Goal: Task Accomplishment & Management: Use online tool/utility

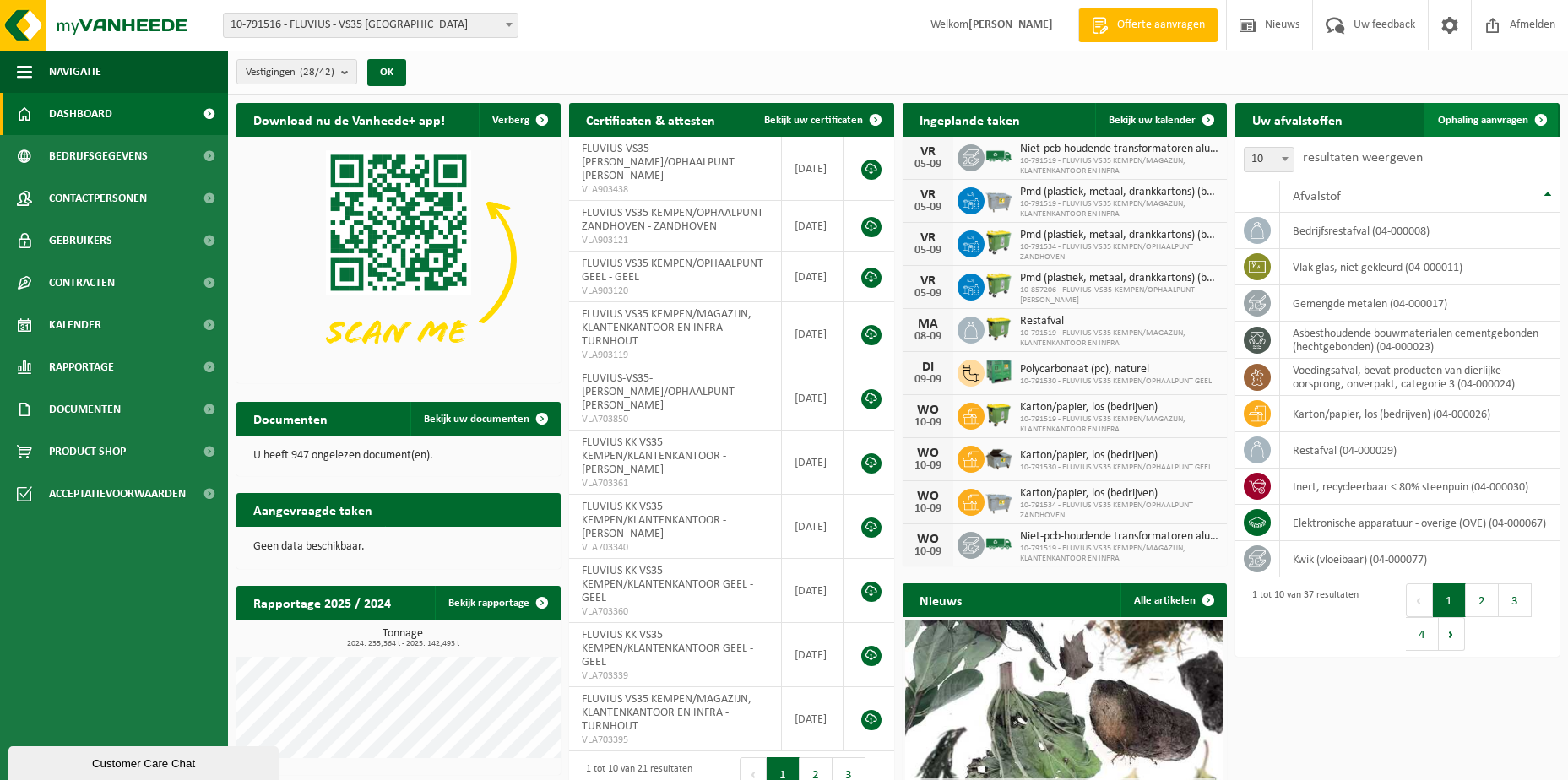
click at [1506, 123] on span "Ophaling aanvragen" at bounding box center [1482, 120] width 90 height 11
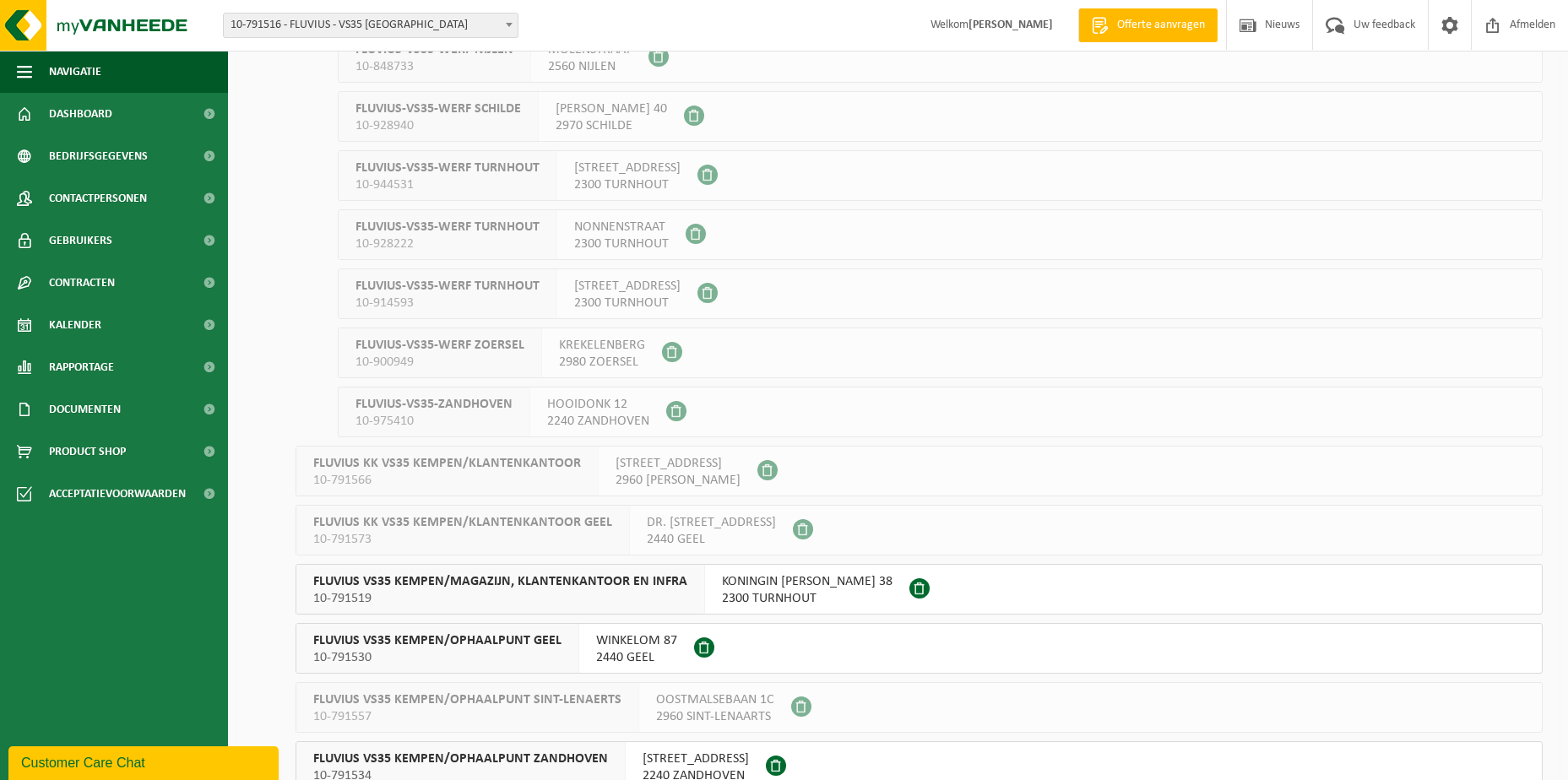
scroll to position [843, 0]
click at [735, 579] on span "KONINGIN ELISABETHLEI 38" at bounding box center [806, 579] width 170 height 17
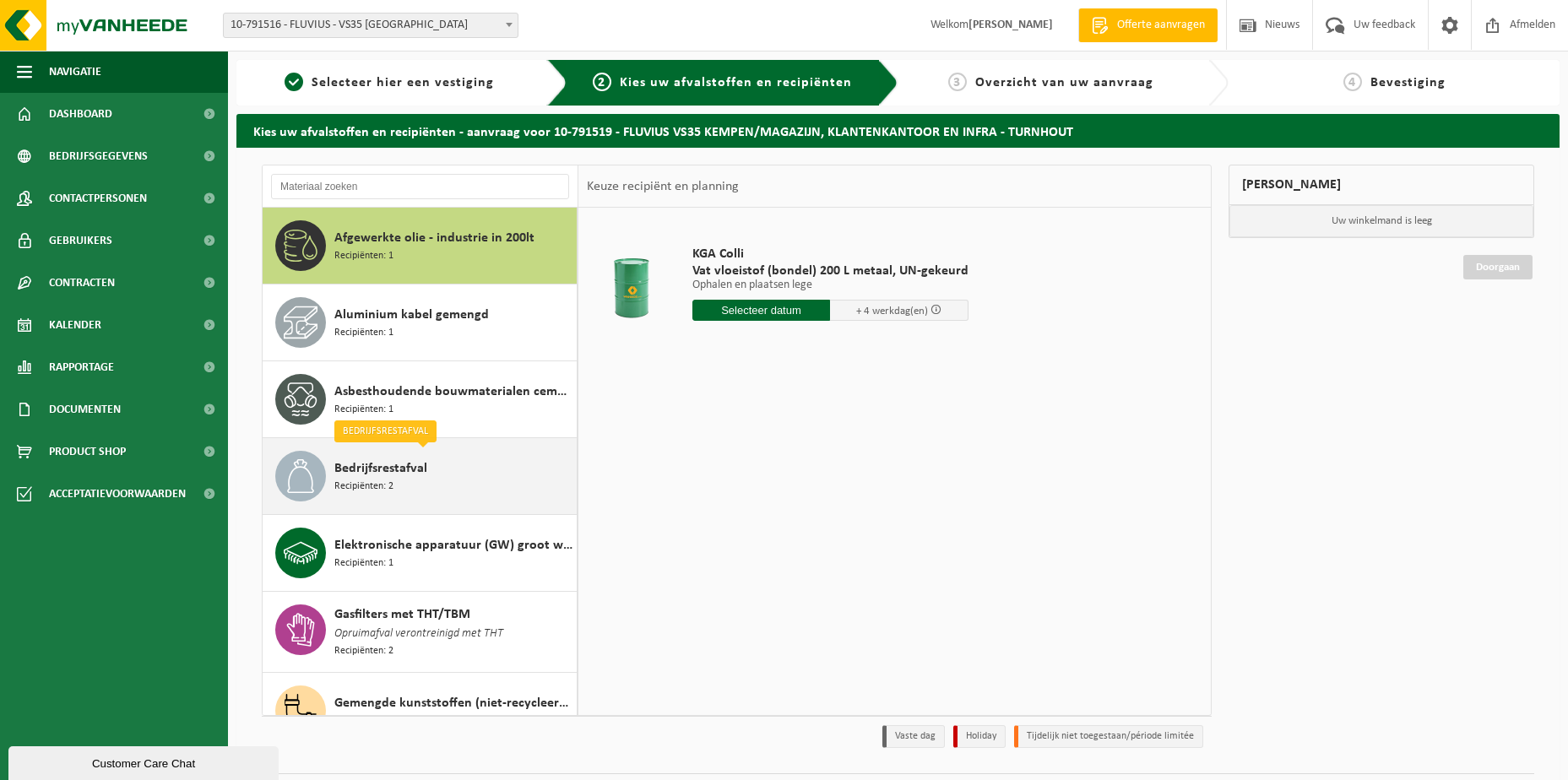
click at [467, 474] on div "Bedrijfsrestafval Recipiënten: 2" at bounding box center [453, 476] width 238 height 51
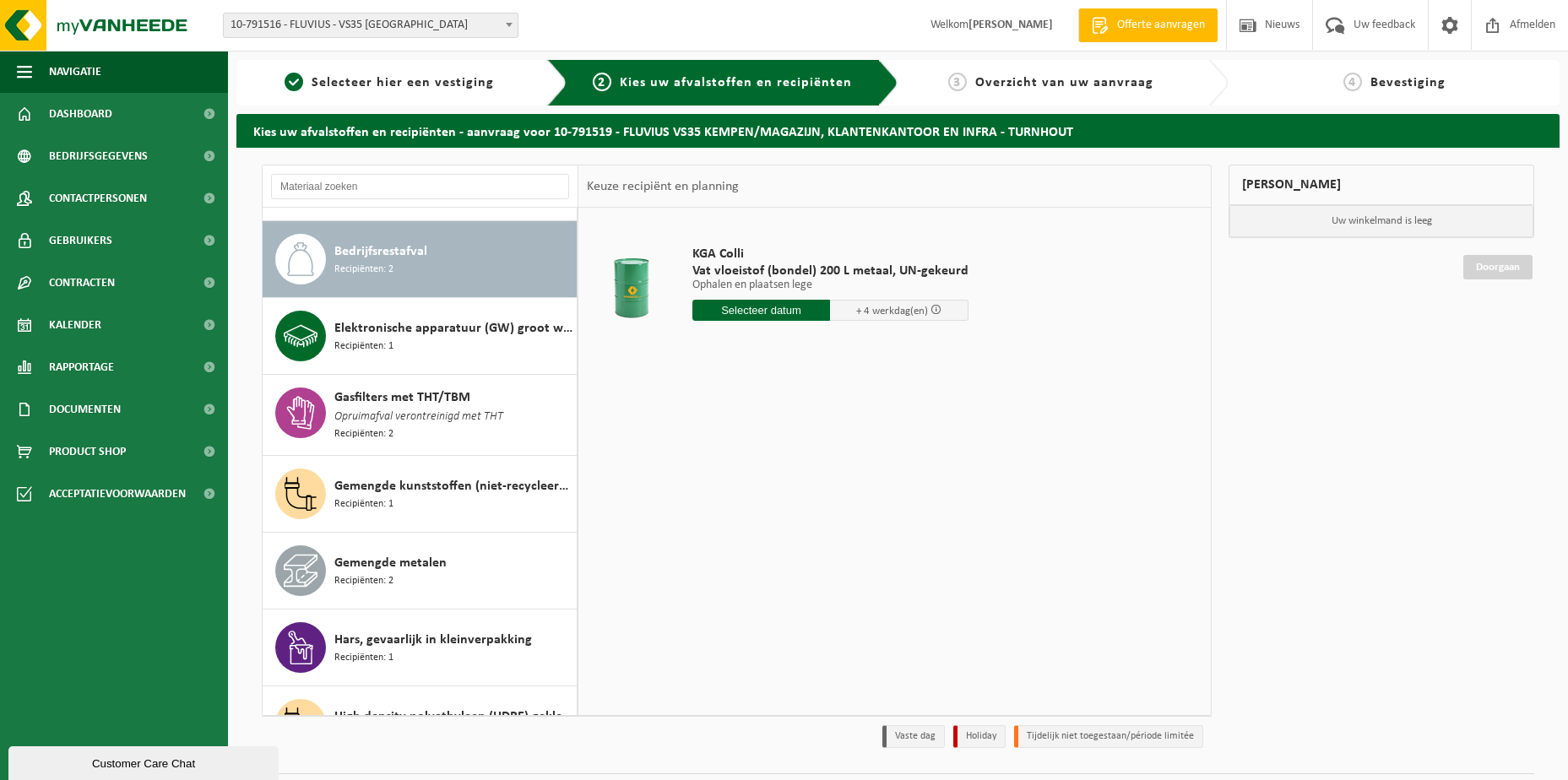
scroll to position [230, 0]
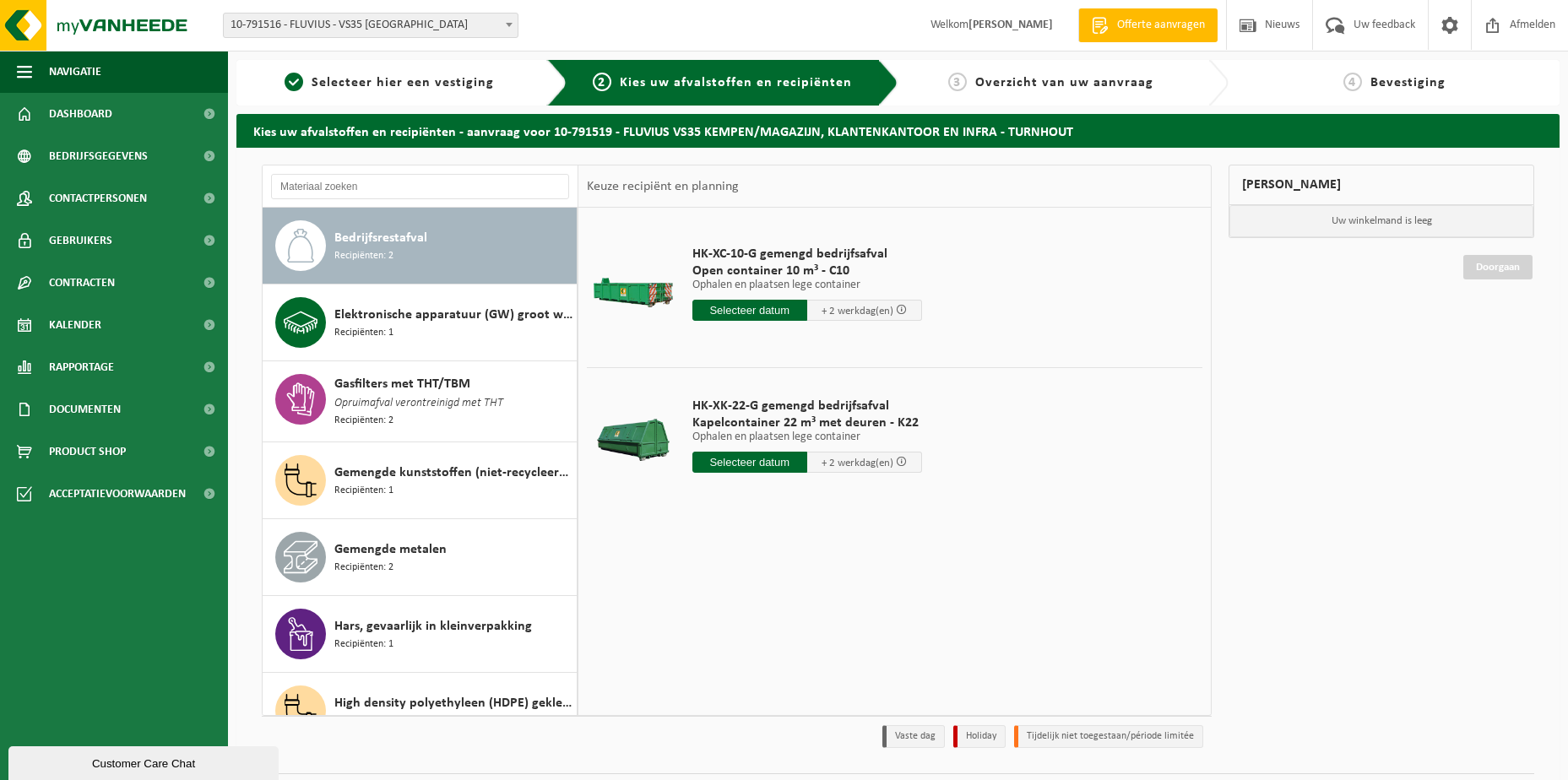
click at [743, 308] on input "text" at bounding box center [749, 310] width 115 height 21
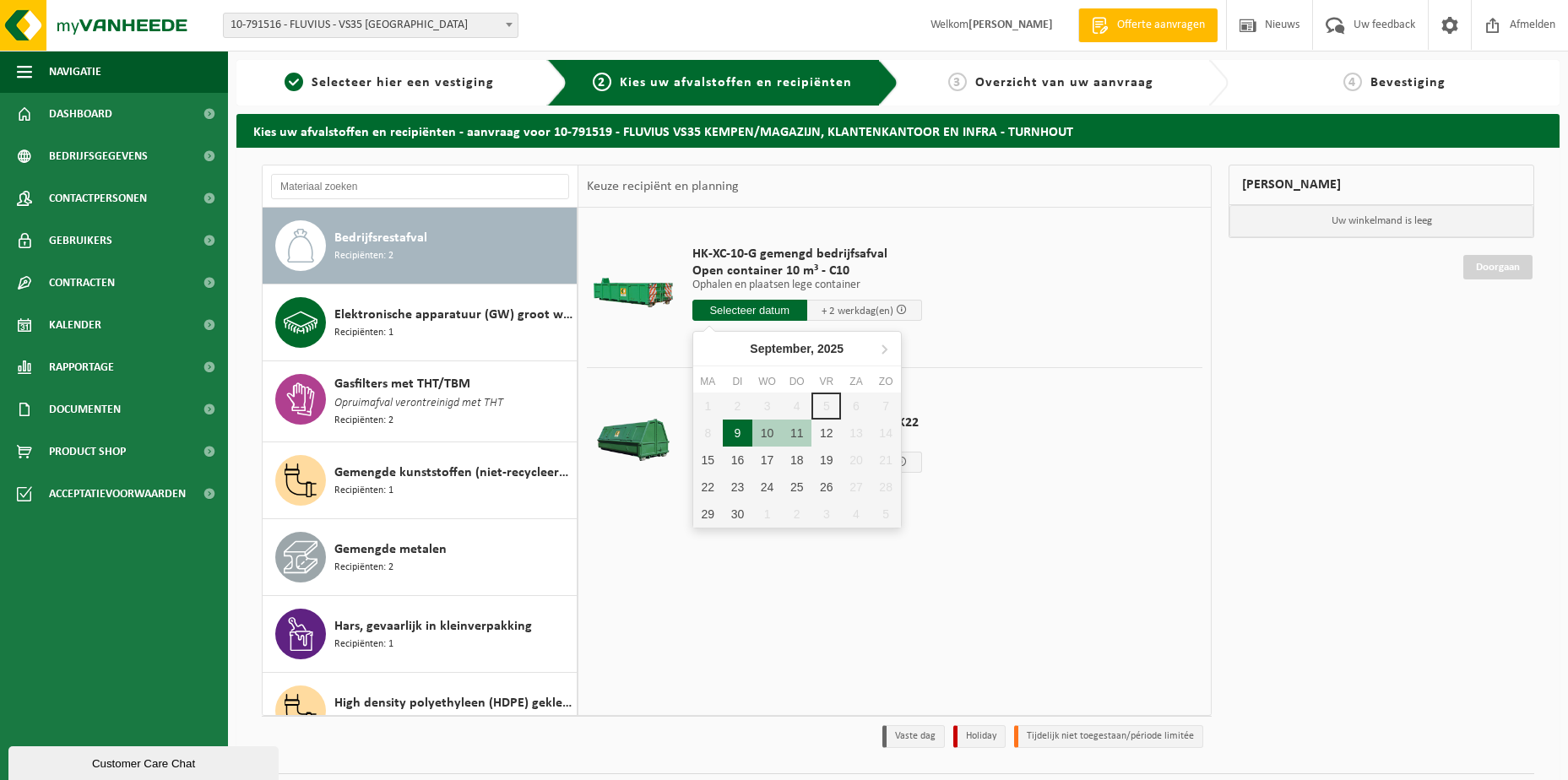
click at [732, 432] on div "9" at bounding box center [737, 432] width 29 height 27
type input "Van 2025-09-09"
type input "2025-09-09"
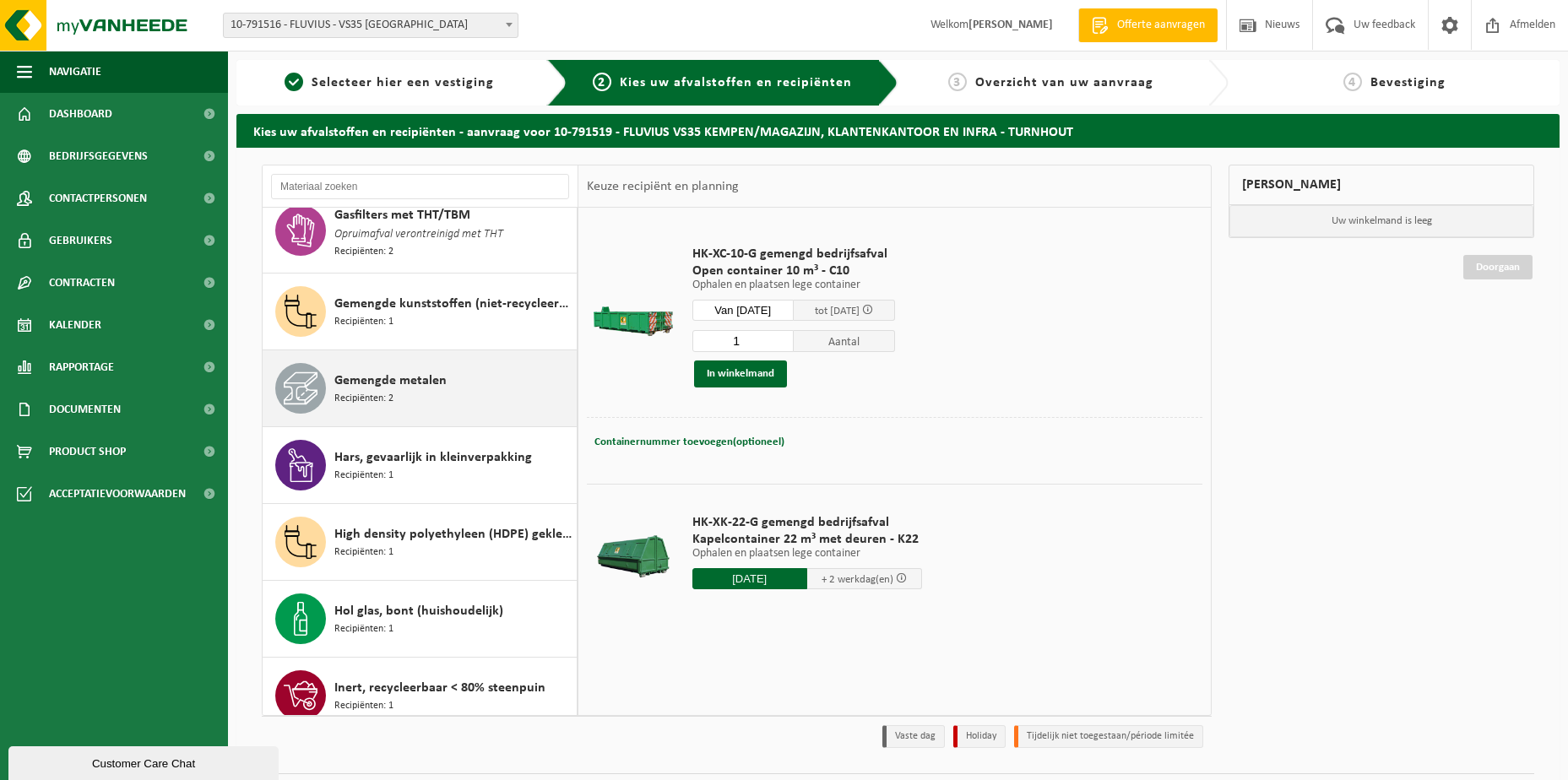
scroll to position [484, 0]
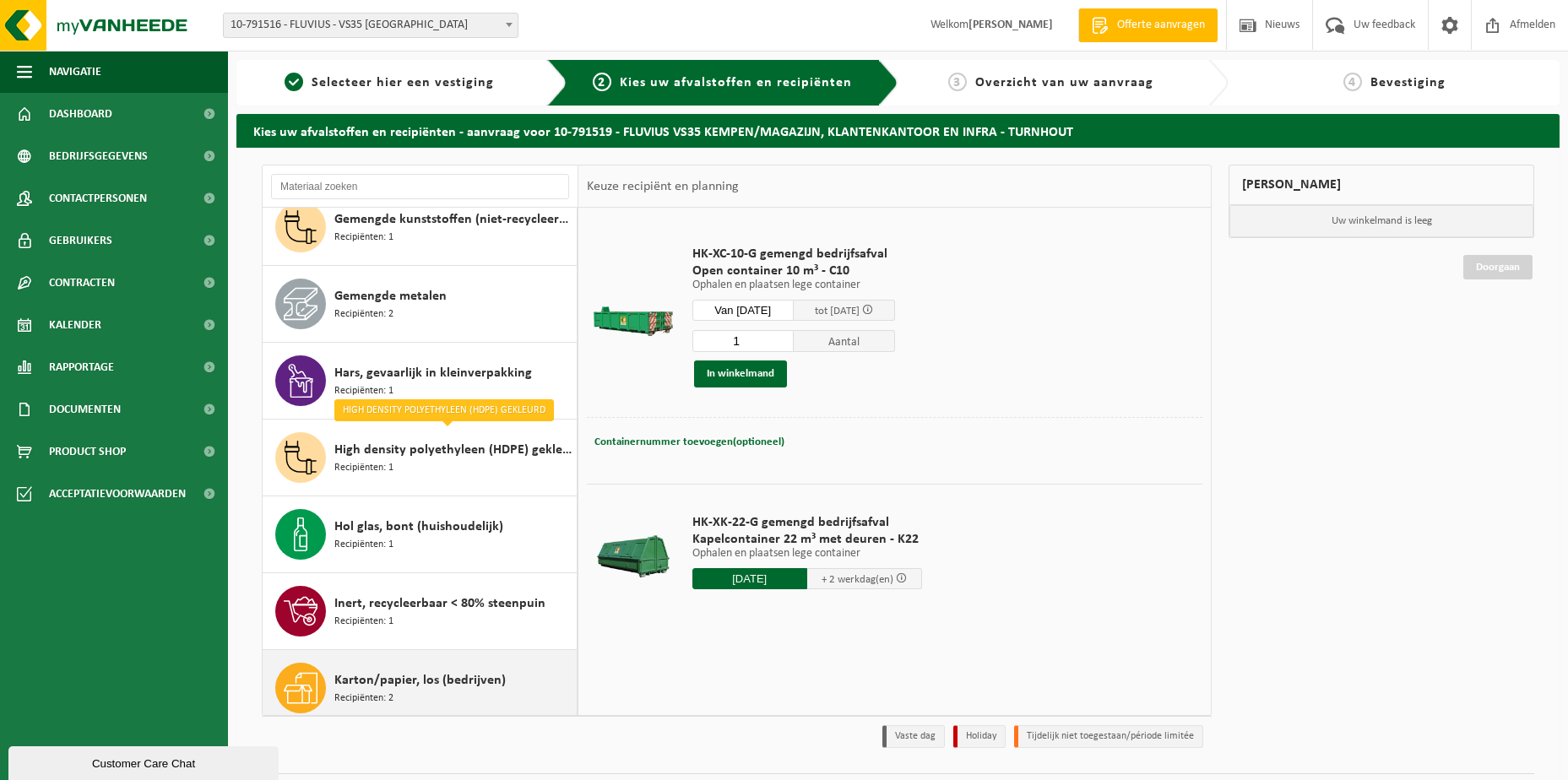
click at [295, 683] on icon at bounding box center [300, 687] width 34 height 34
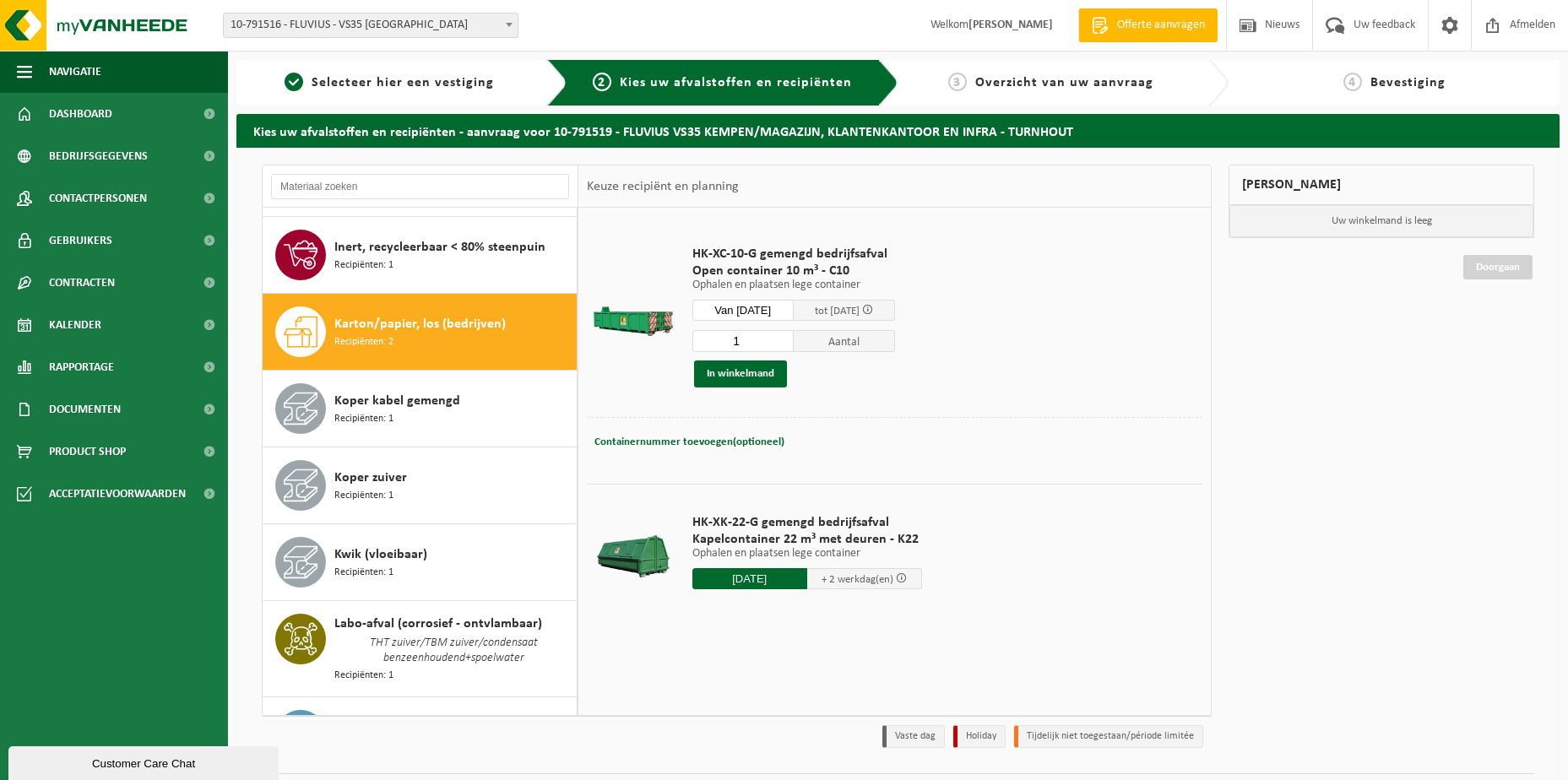
scroll to position [923, 0]
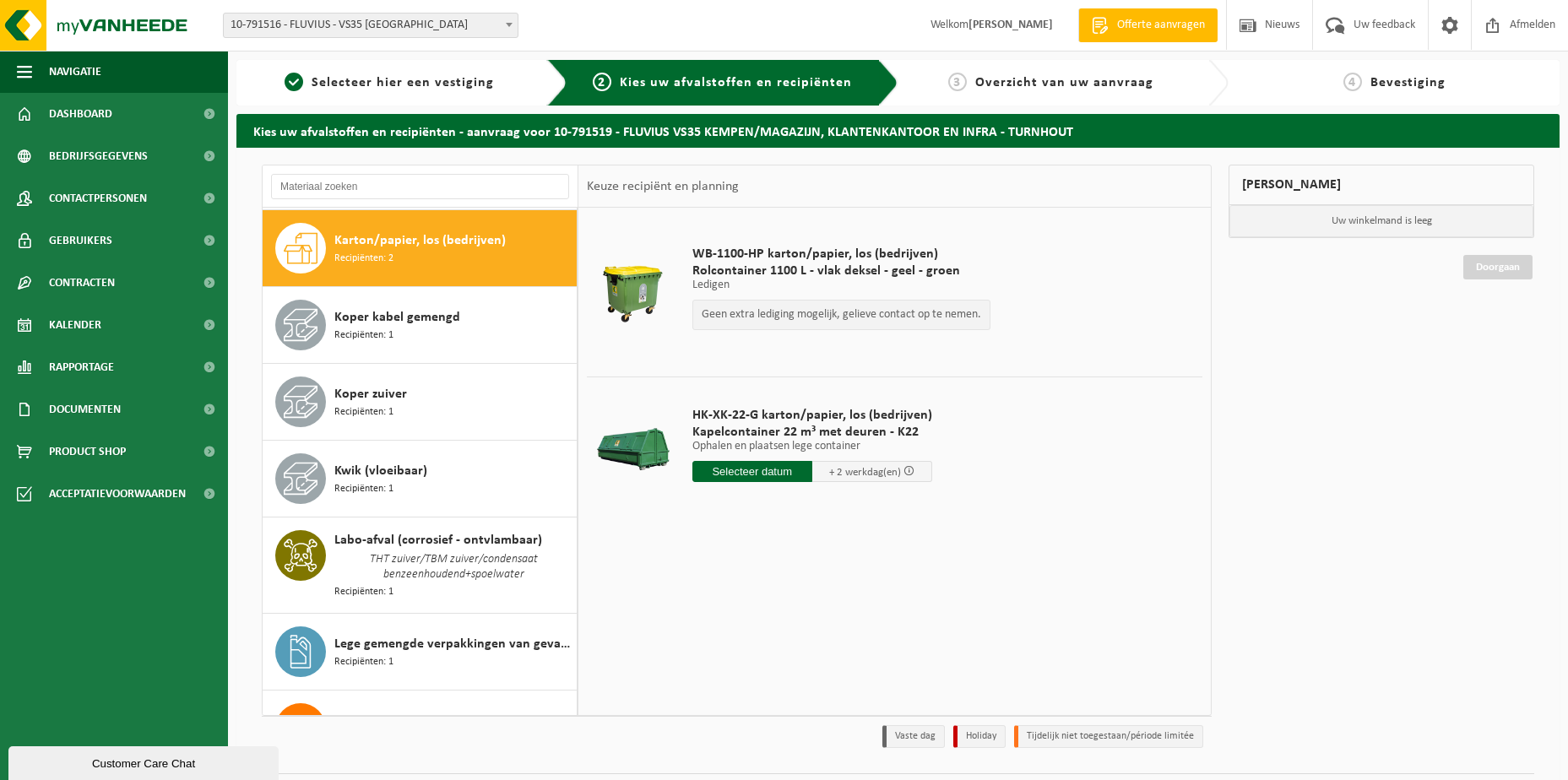
click at [735, 468] on input "text" at bounding box center [752, 471] width 120 height 21
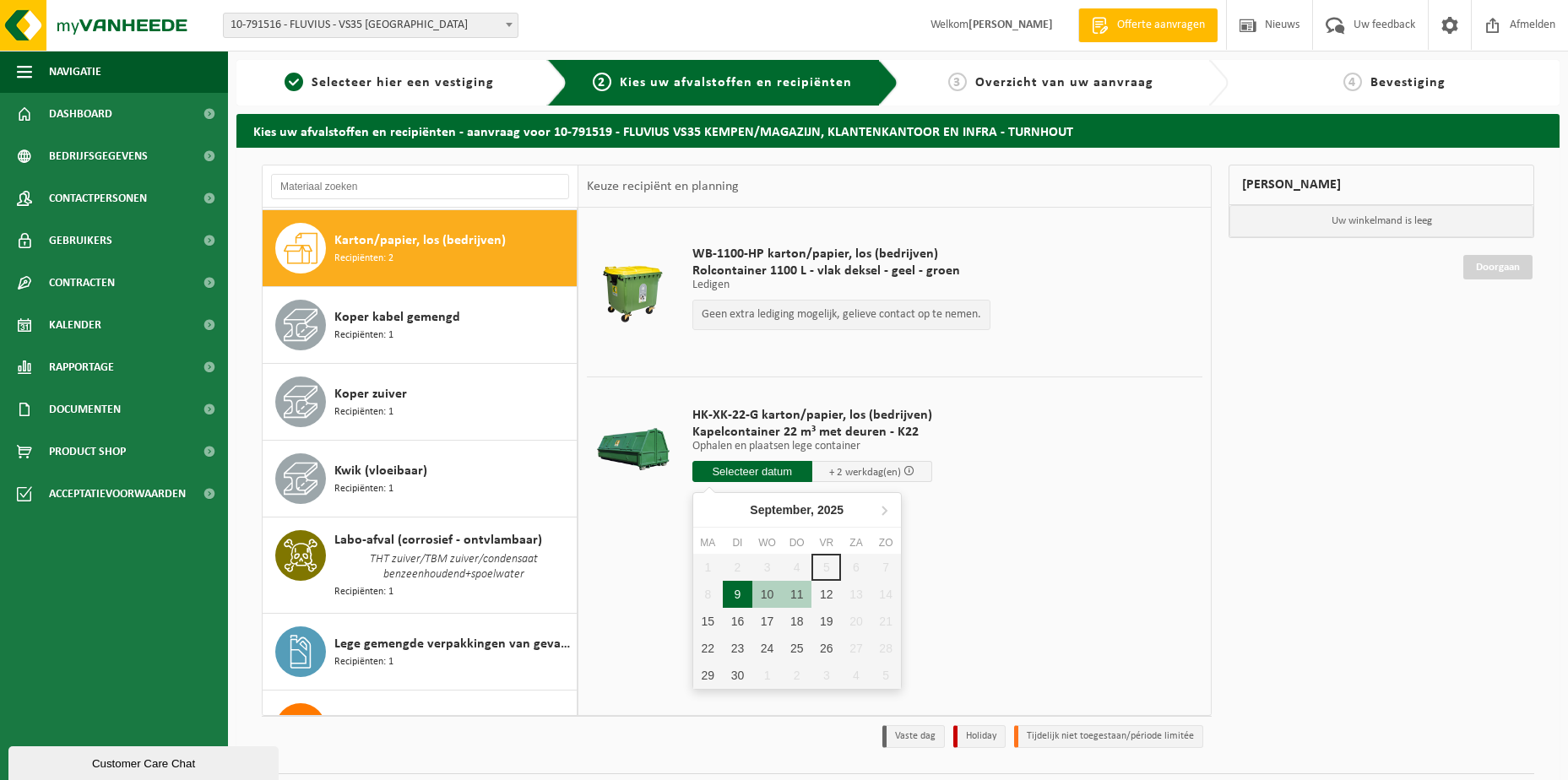
click at [731, 597] on div "9" at bounding box center [737, 593] width 29 height 27
type input "Van 2025-09-09"
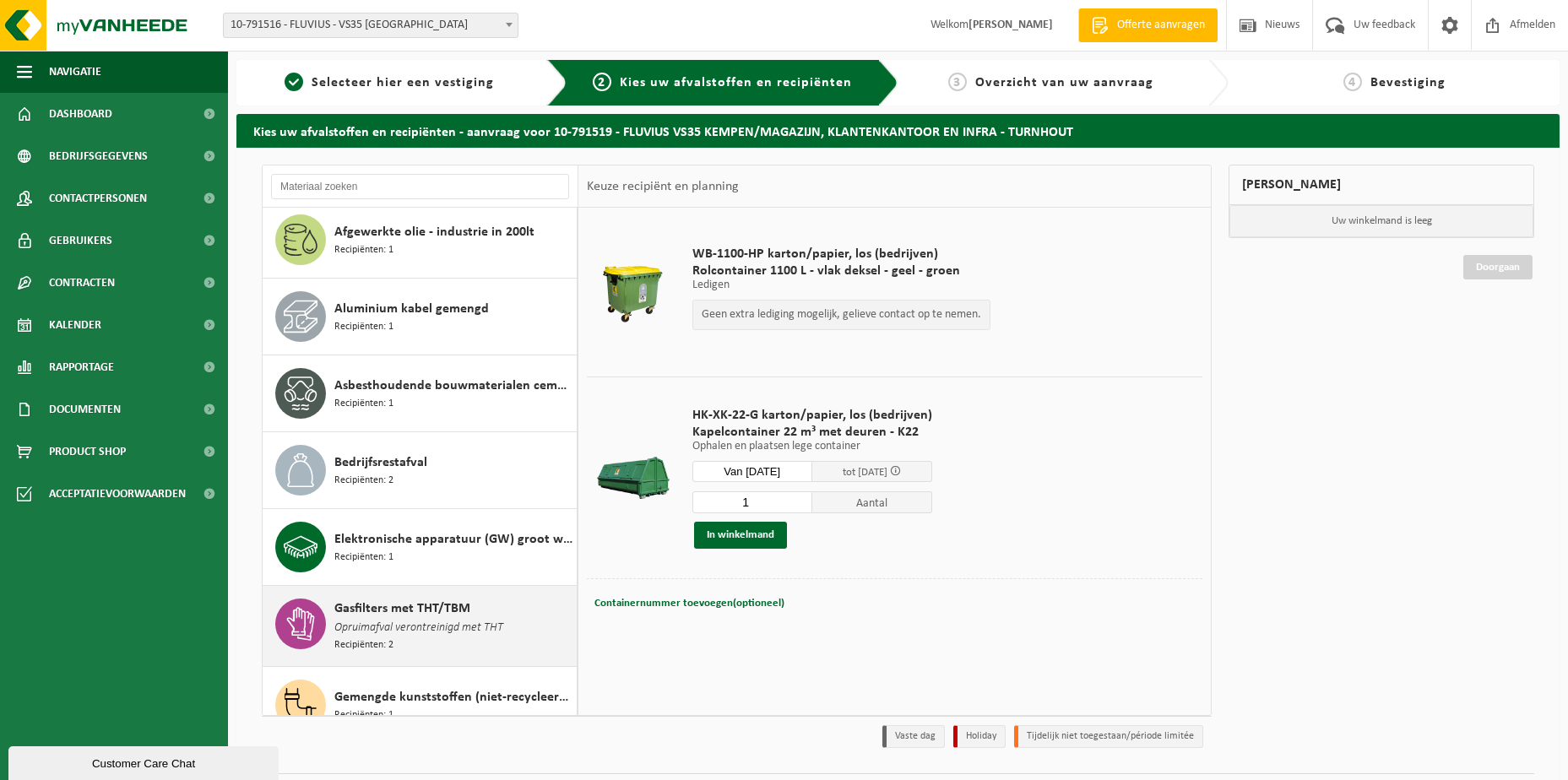
scroll to position [0, 0]
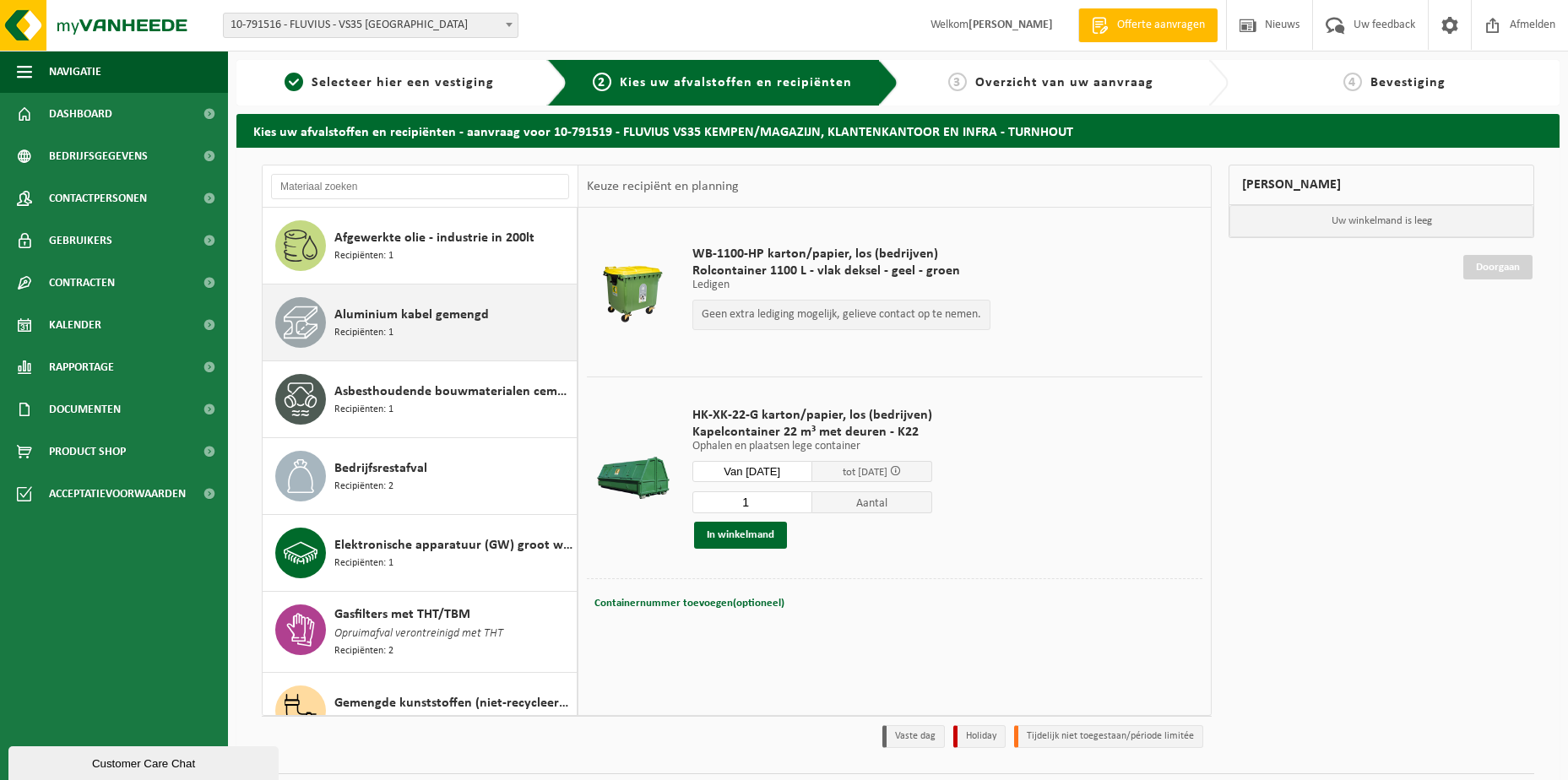
click at [382, 320] on span "Aluminium kabel gemengd" at bounding box center [411, 315] width 155 height 20
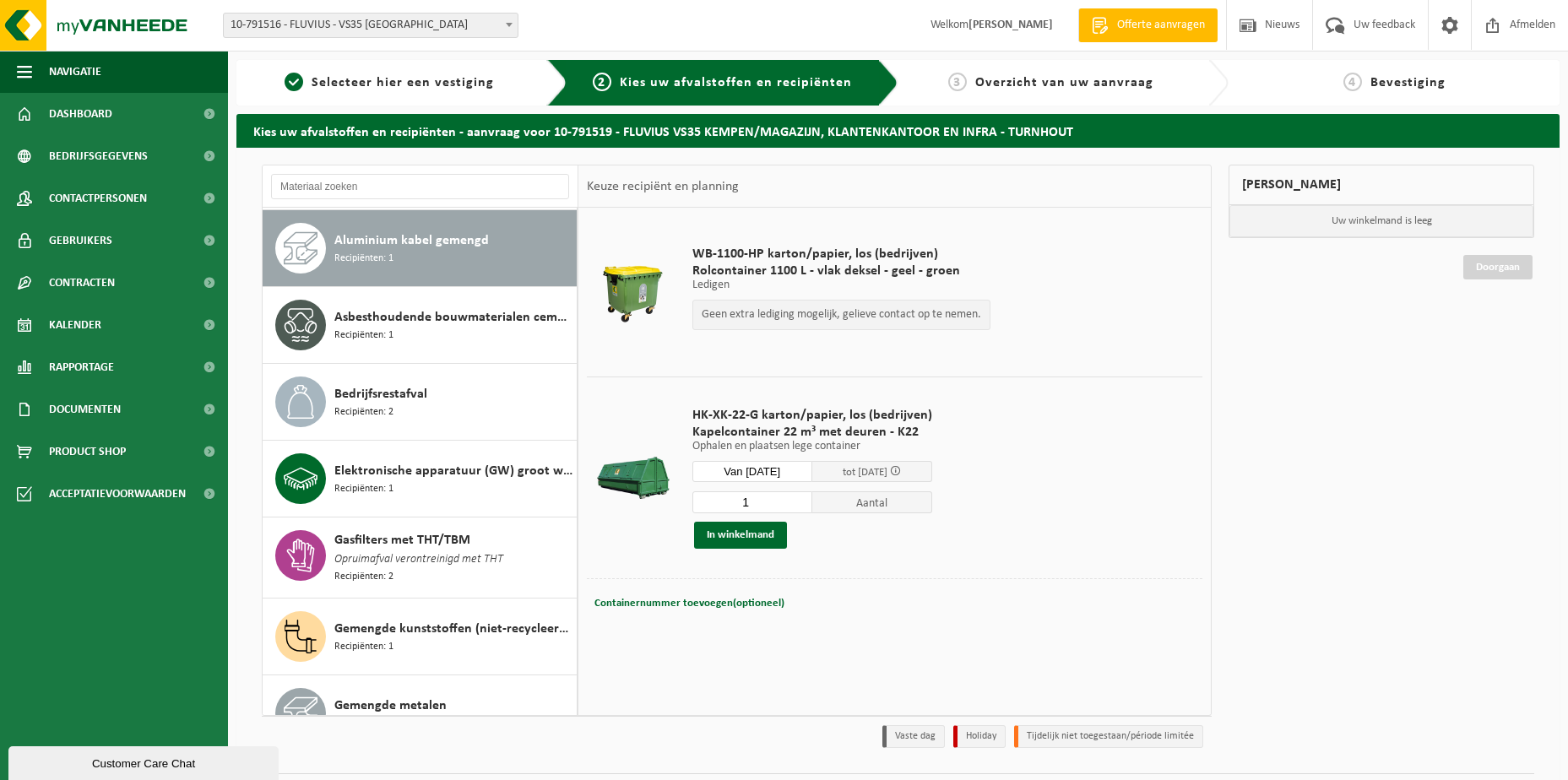
scroll to position [76, 0]
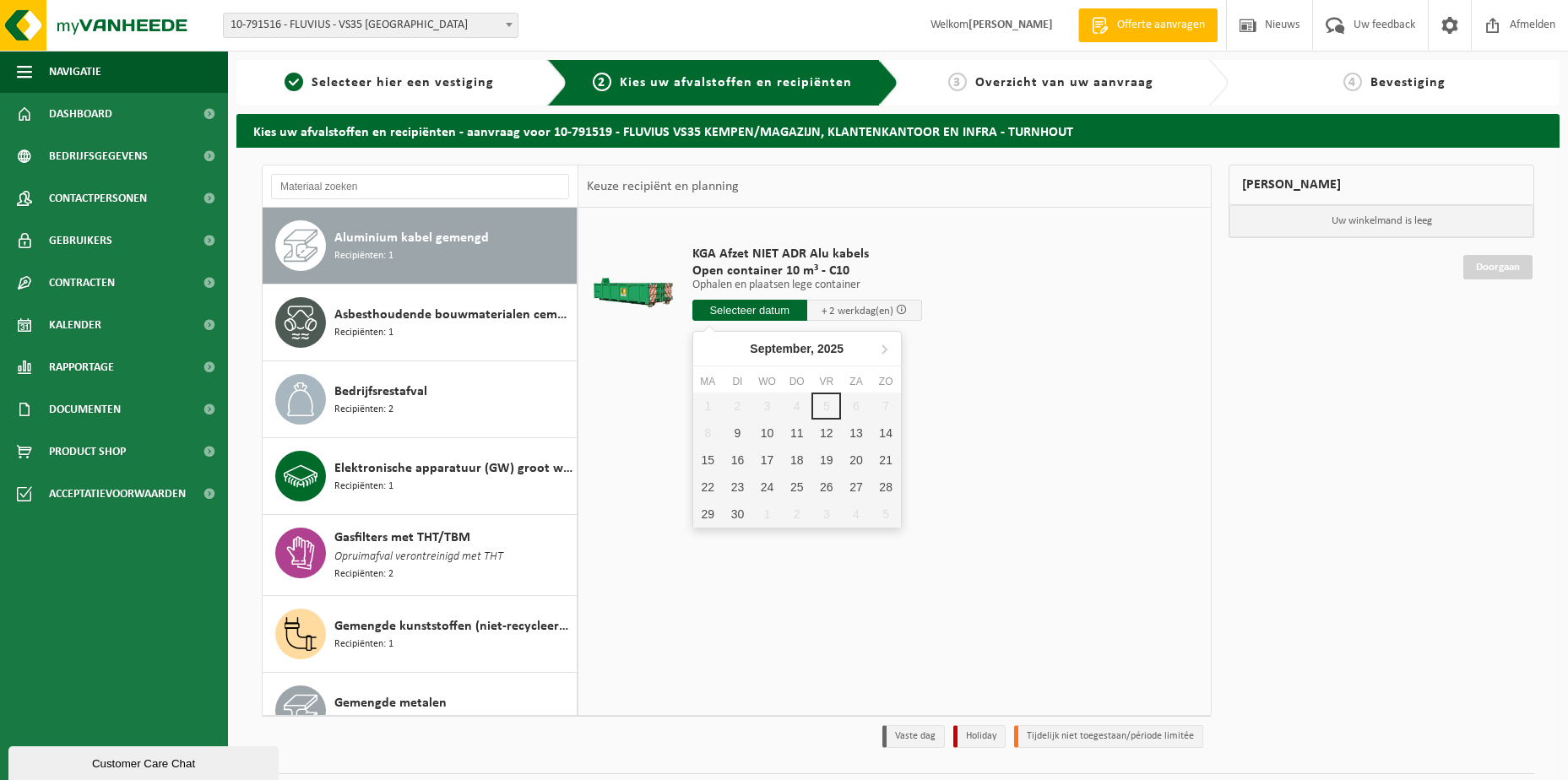
click at [755, 312] on input "text" at bounding box center [749, 310] width 115 height 21
click at [741, 430] on div "9" at bounding box center [737, 432] width 29 height 27
type input "Van 2025-09-09"
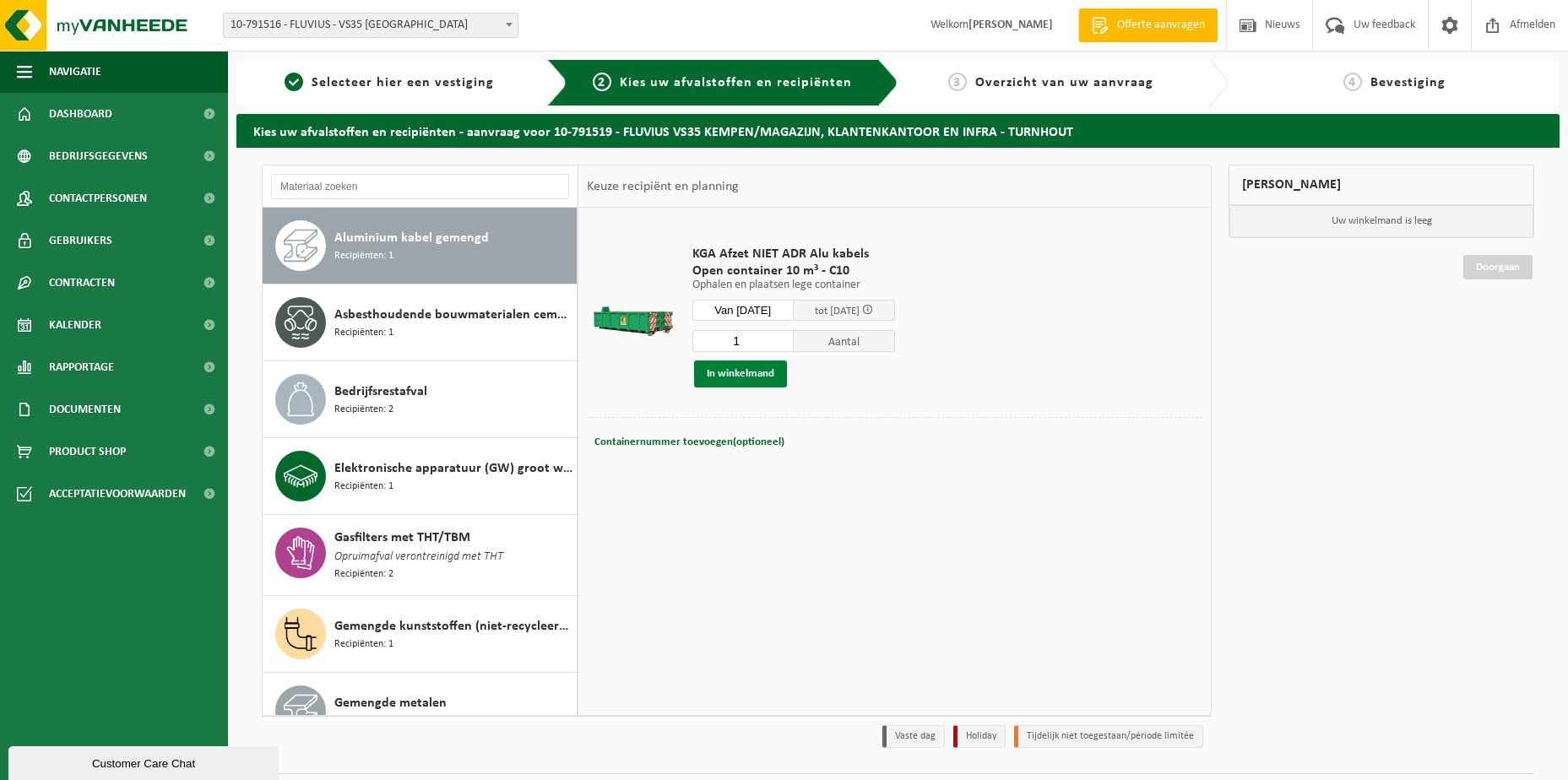
click at [721, 368] on button "In winkelmand" at bounding box center [740, 373] width 93 height 27
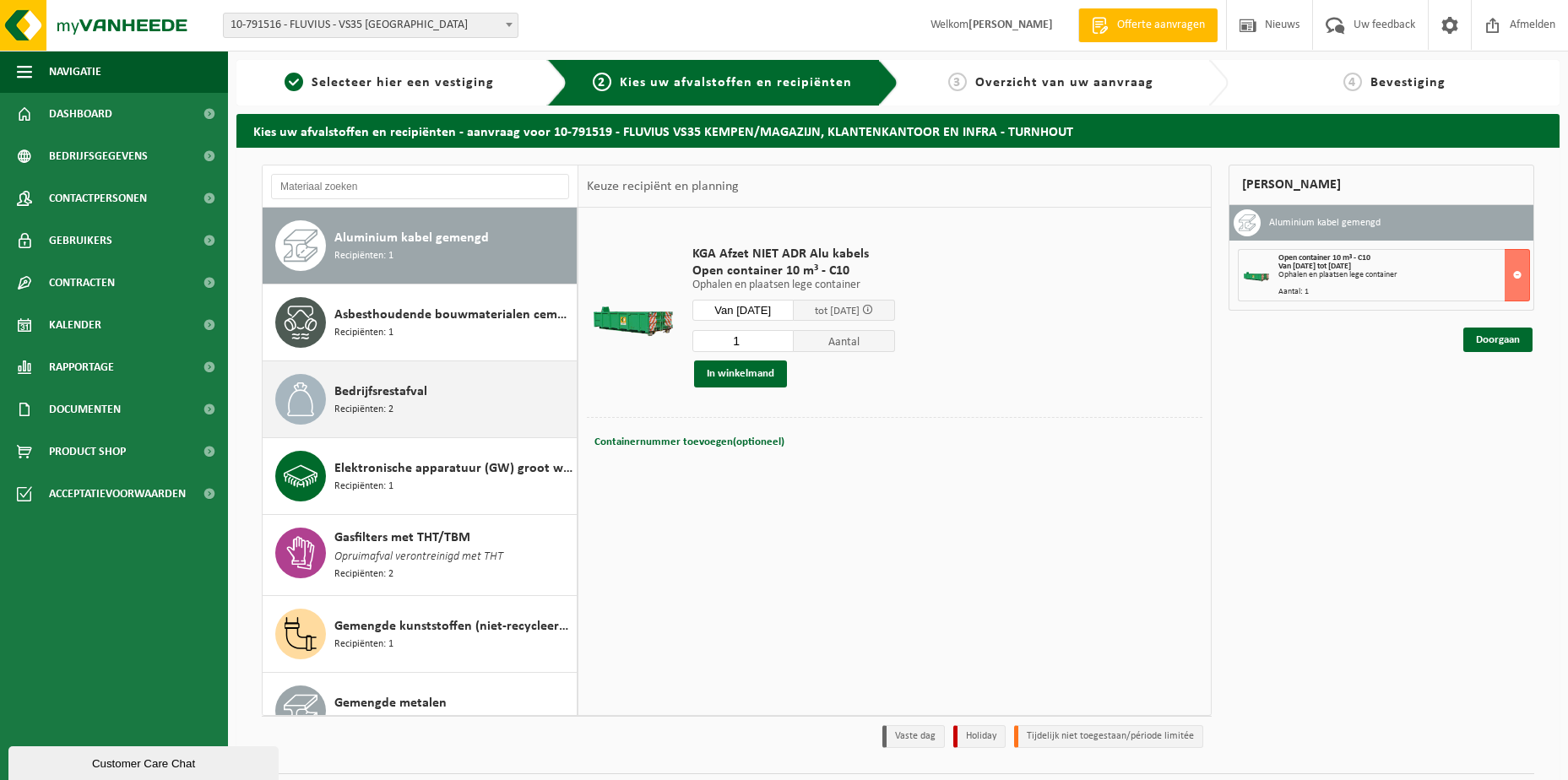
click at [387, 396] on span "Bedrijfsrestafval" at bounding box center [380, 392] width 93 height 20
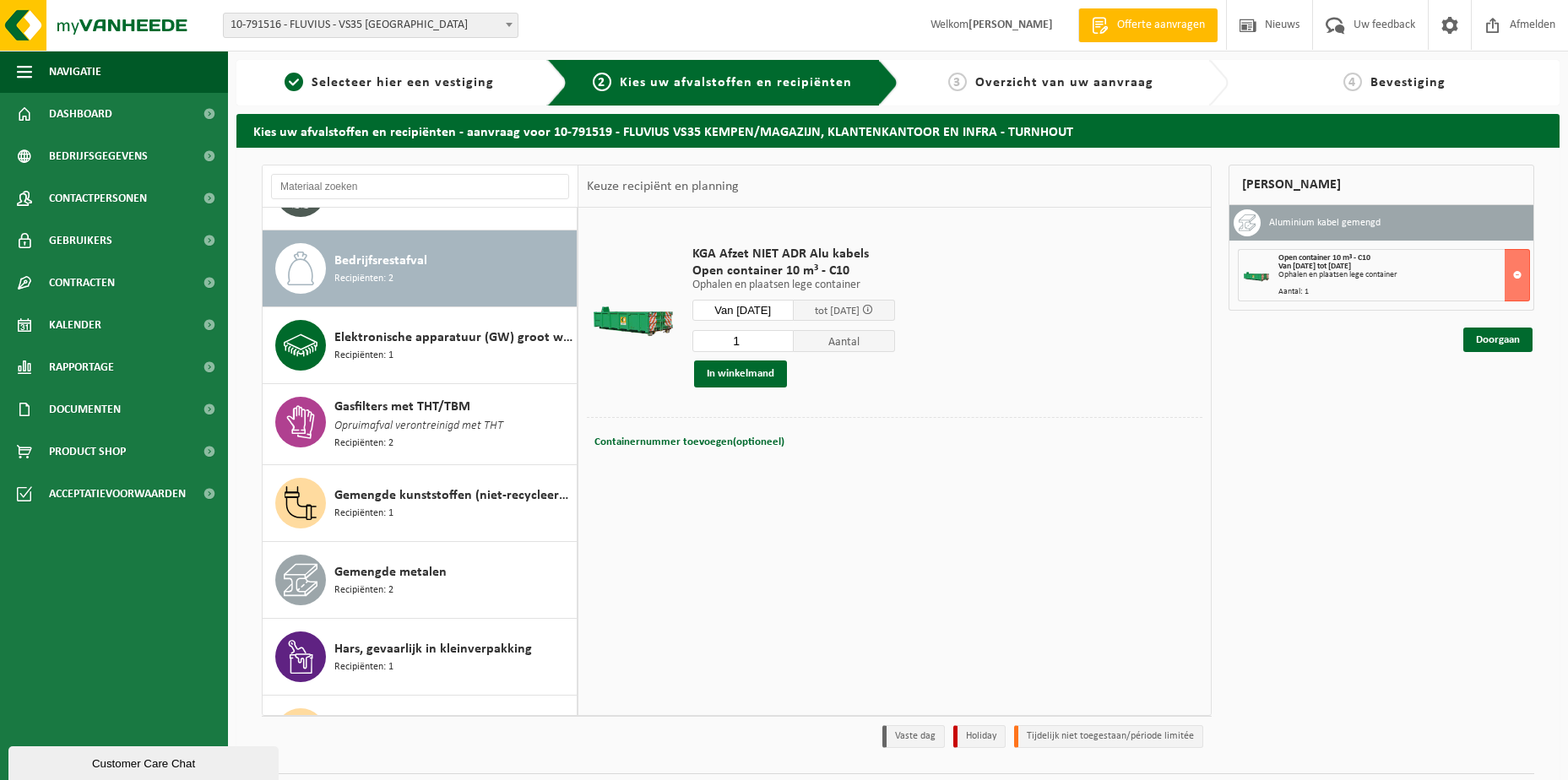
scroll to position [230, 0]
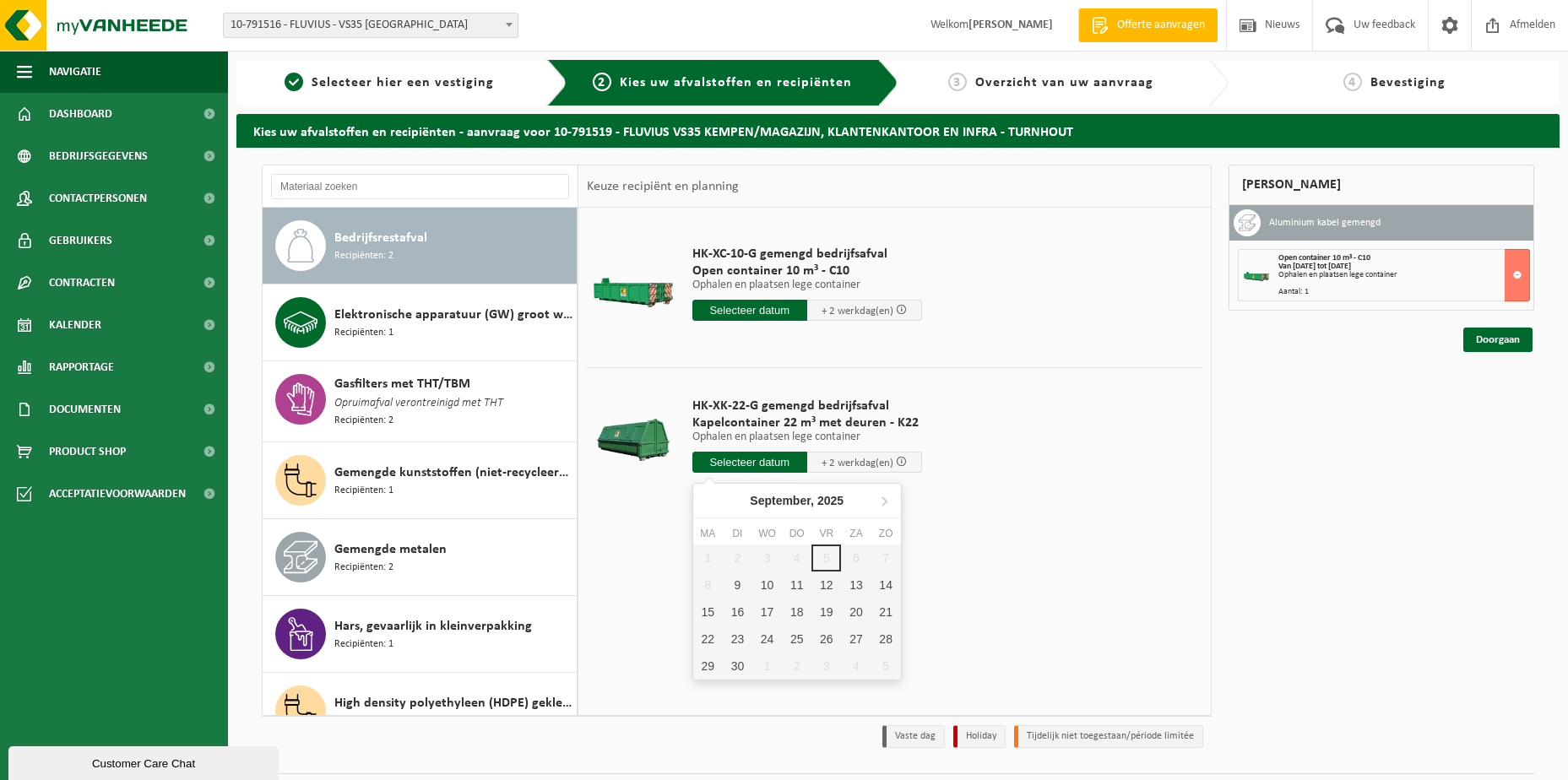
click at [737, 459] on input "text" at bounding box center [749, 462] width 115 height 21
click at [734, 585] on div "9" at bounding box center [737, 584] width 29 height 27
type input "Van 2025-09-09"
type input "2025-09-09"
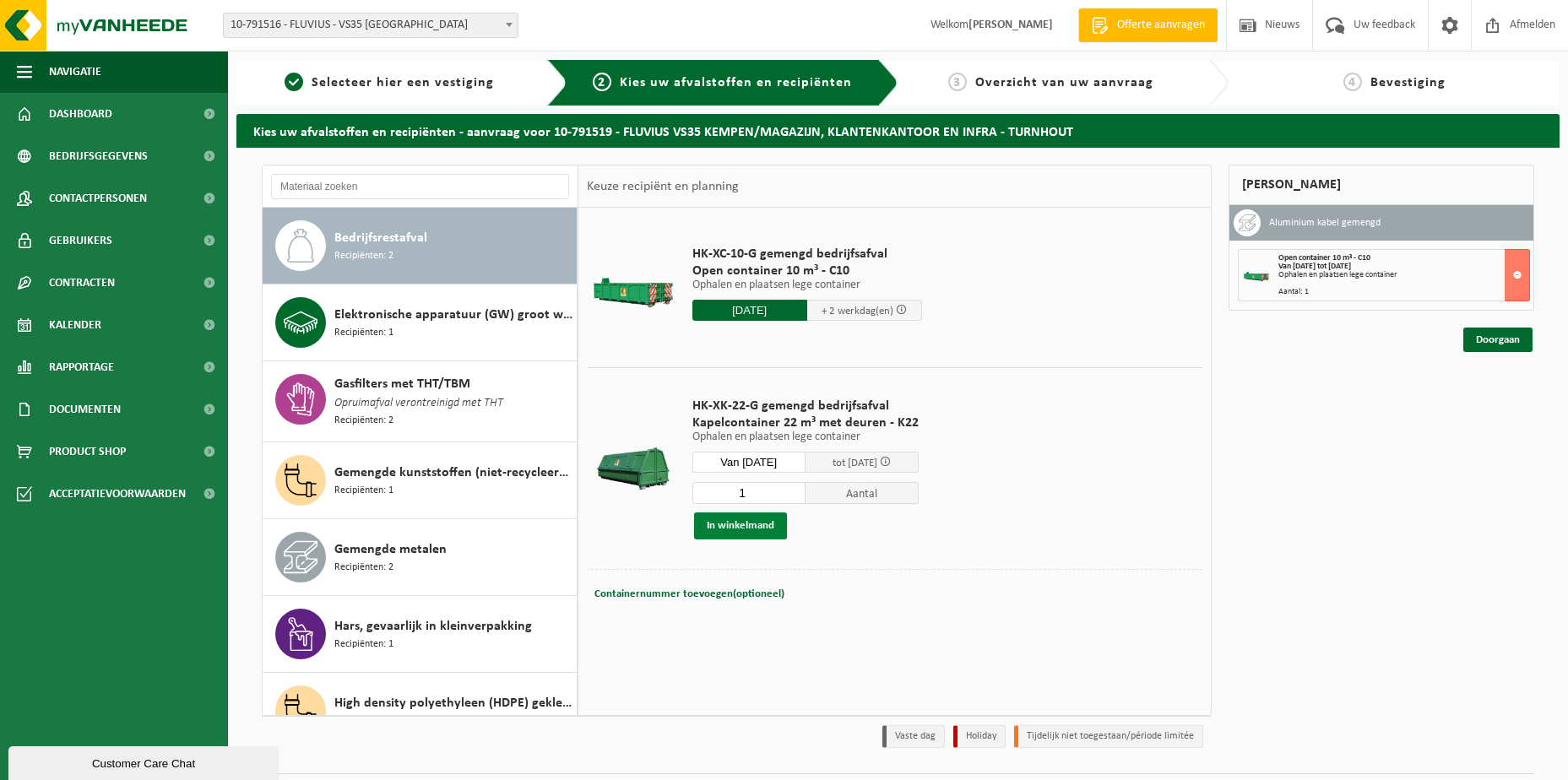
click at [731, 527] on button "In winkelmand" at bounding box center [740, 525] width 93 height 27
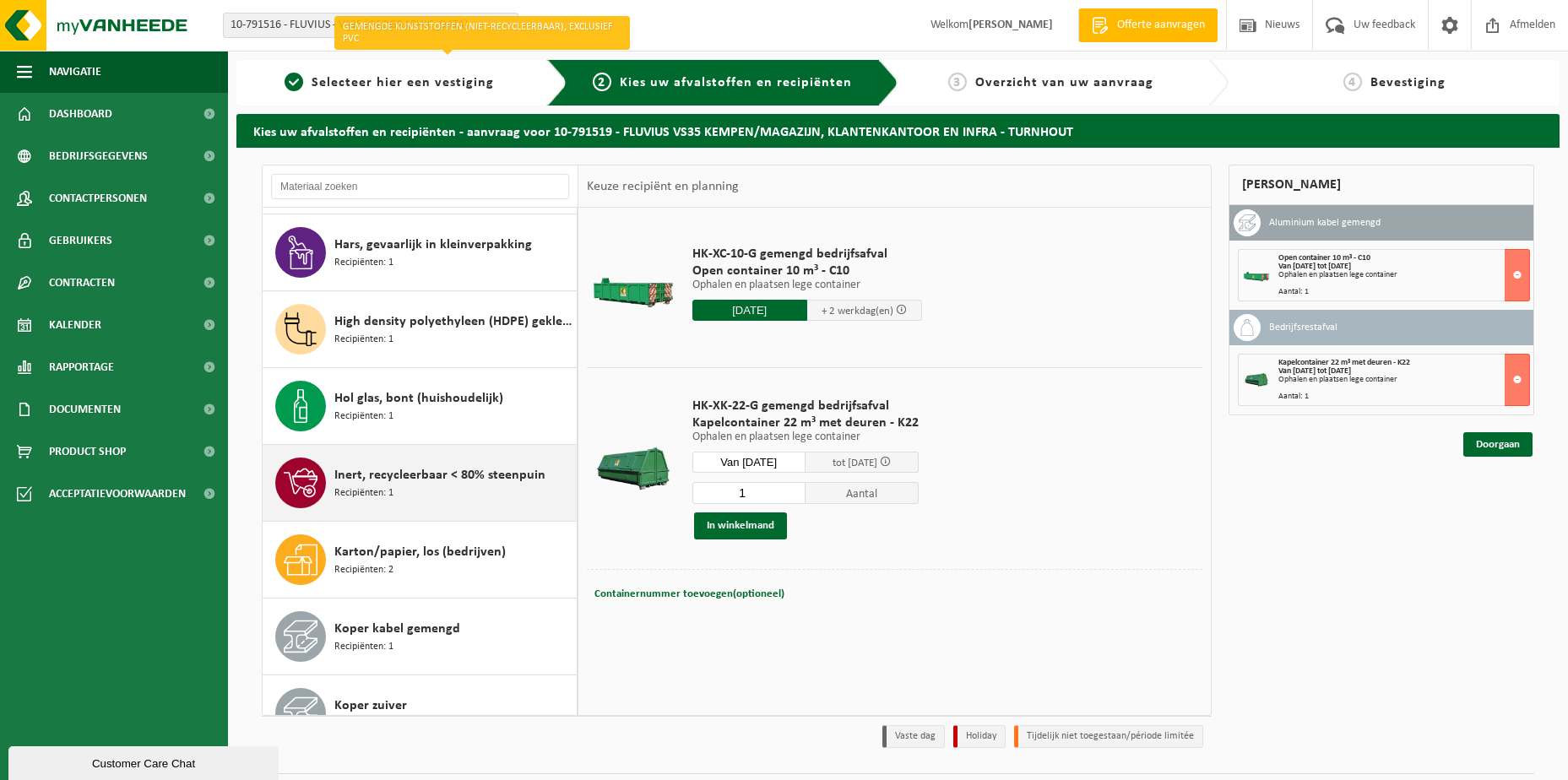
scroll to position [652, 0]
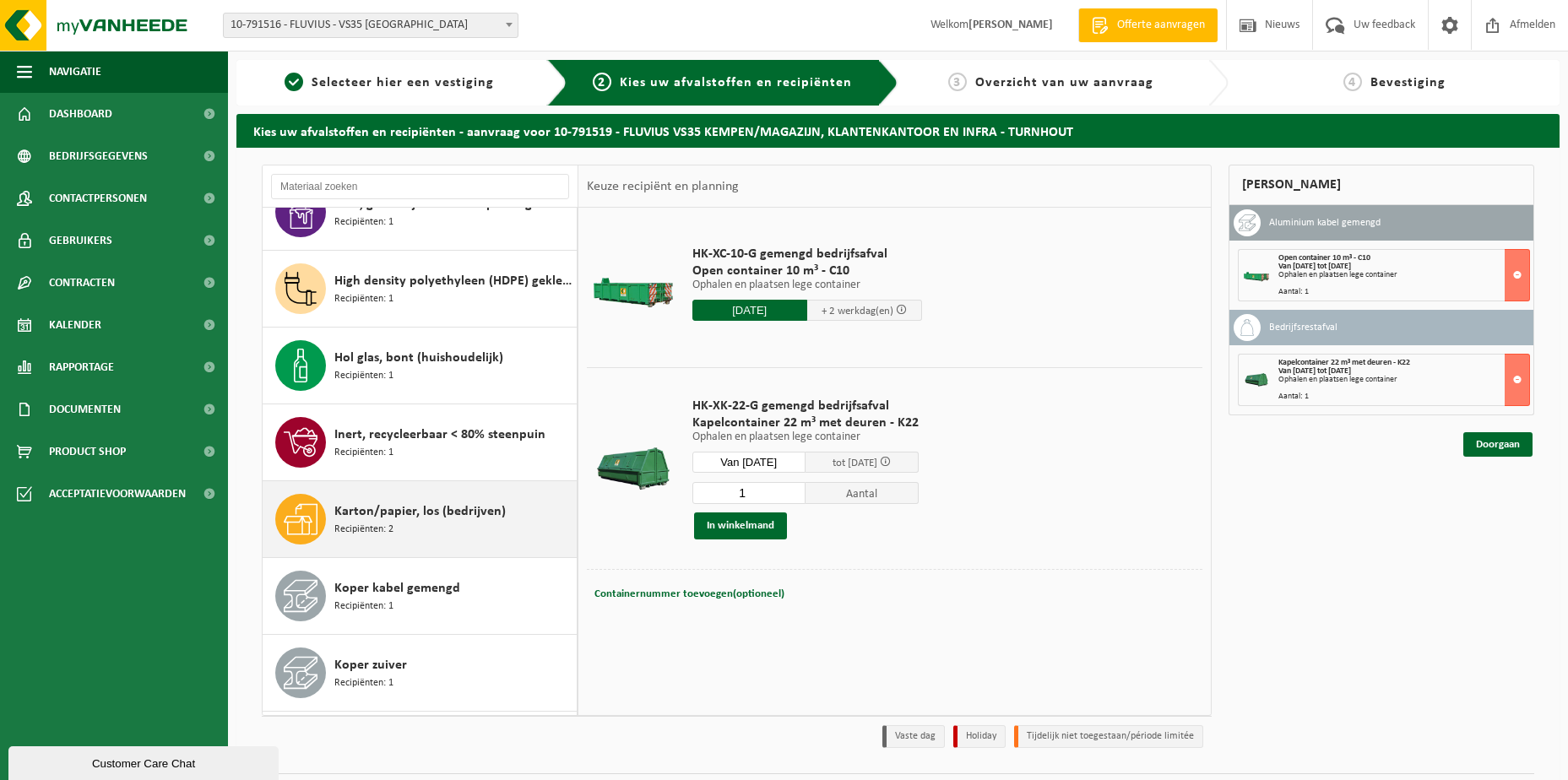
click at [428, 513] on span "Karton/papier, los (bedrijven)" at bounding box center [420, 511] width 171 height 20
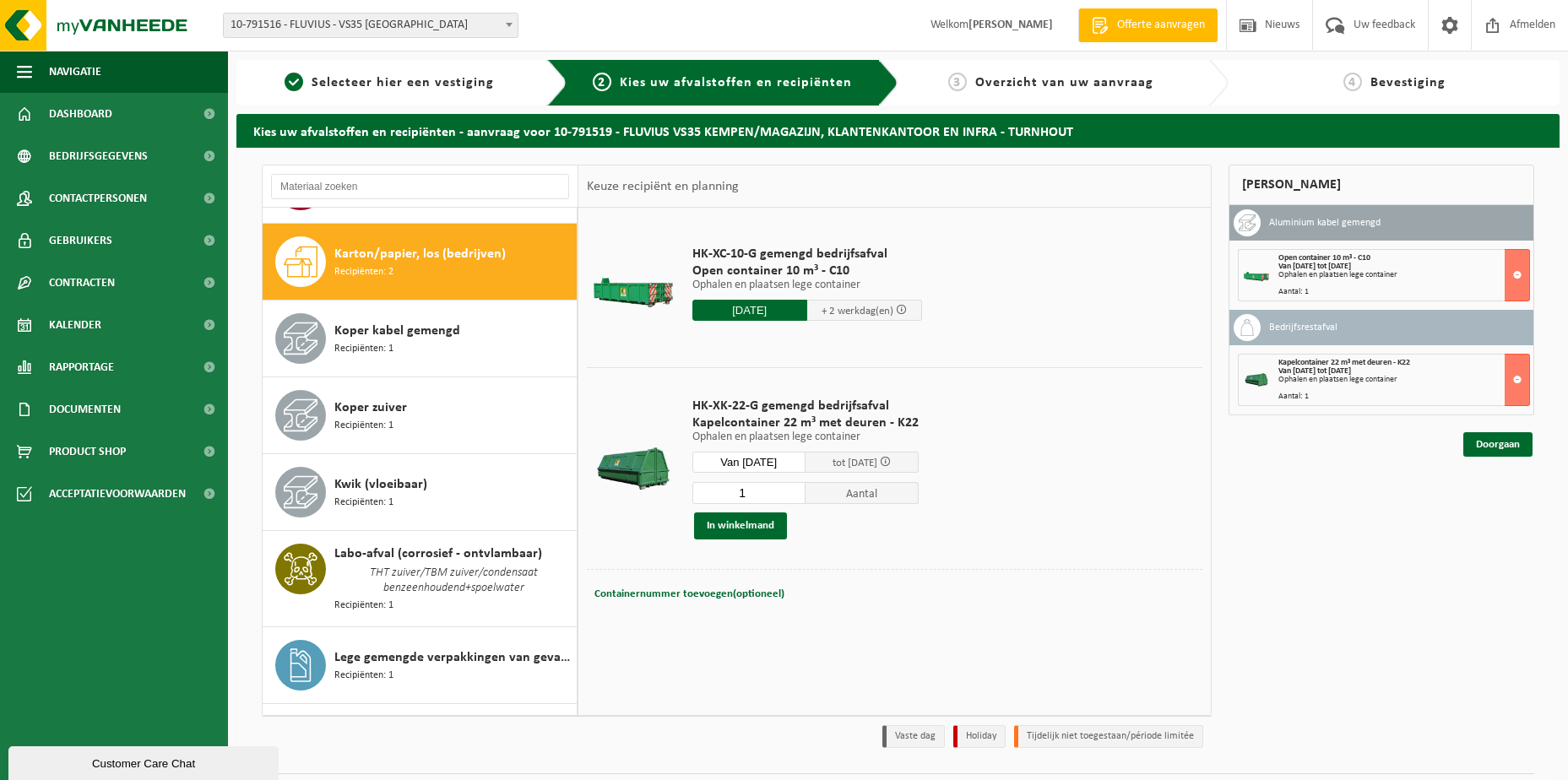
scroll to position [923, 0]
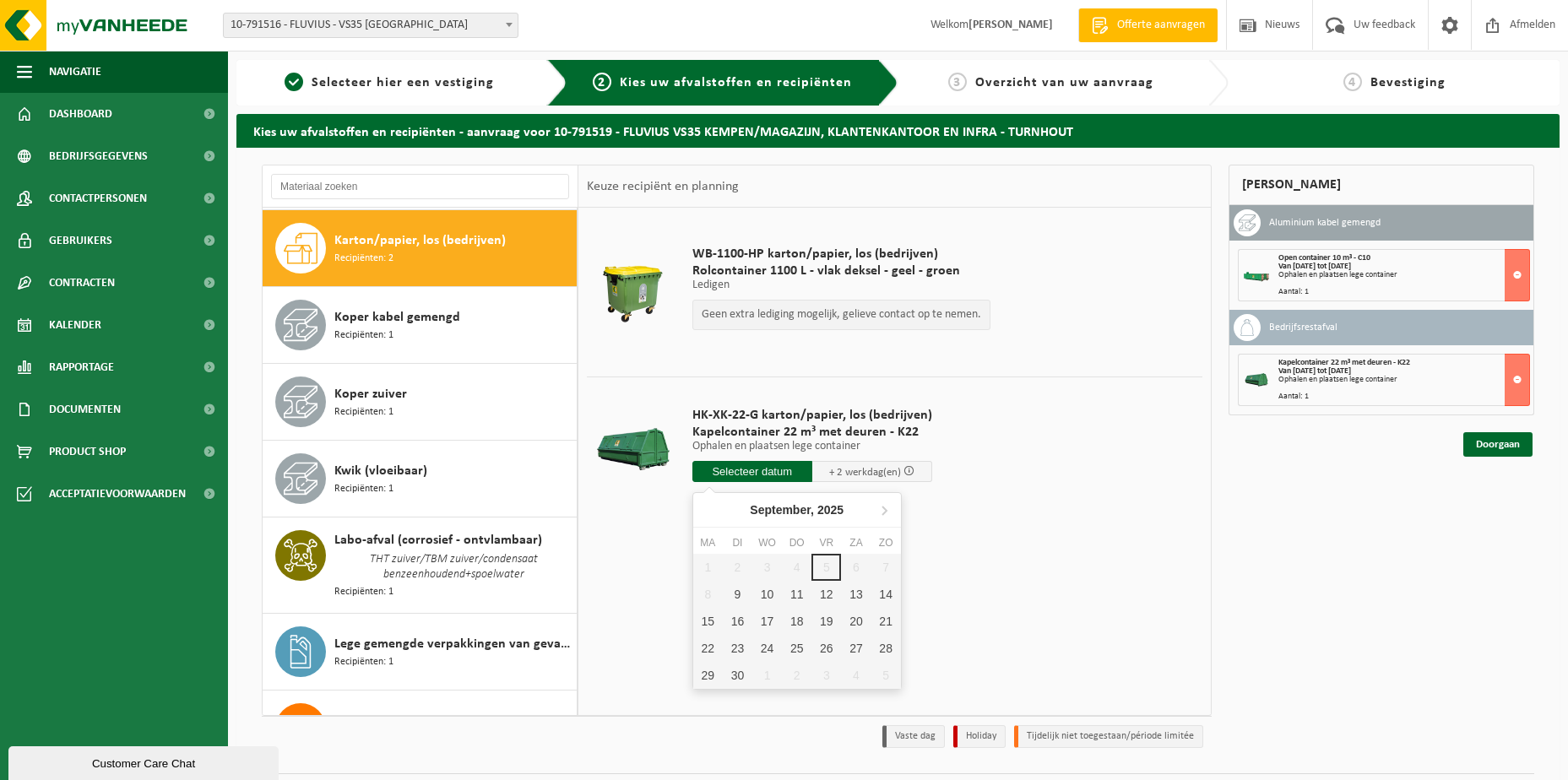
click at [749, 469] on input "text" at bounding box center [752, 471] width 120 height 21
click at [734, 593] on div "9" at bounding box center [737, 593] width 29 height 27
type input "Van 2025-09-09"
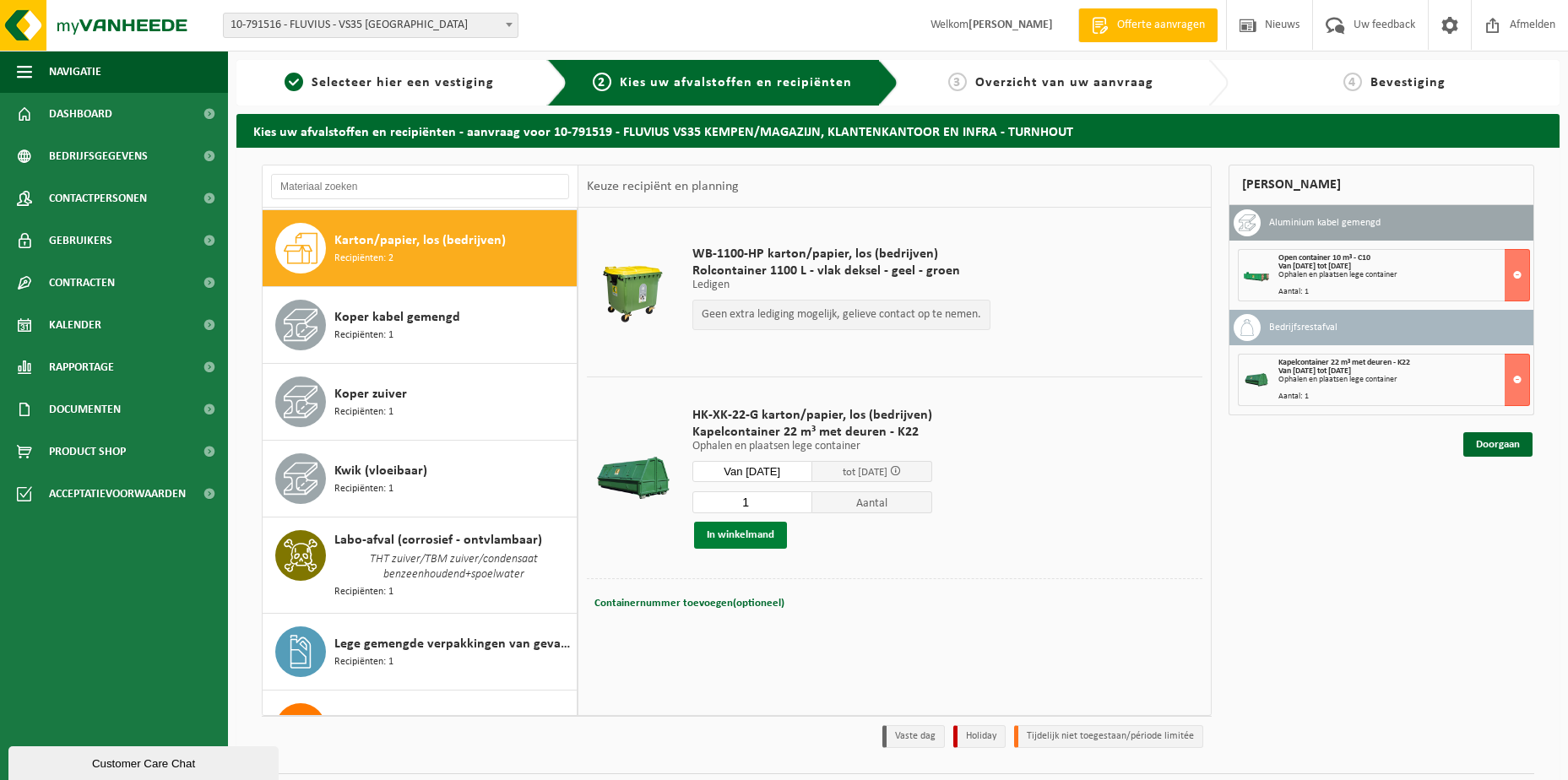
click at [716, 528] on button "In winkelmand" at bounding box center [740, 534] width 93 height 27
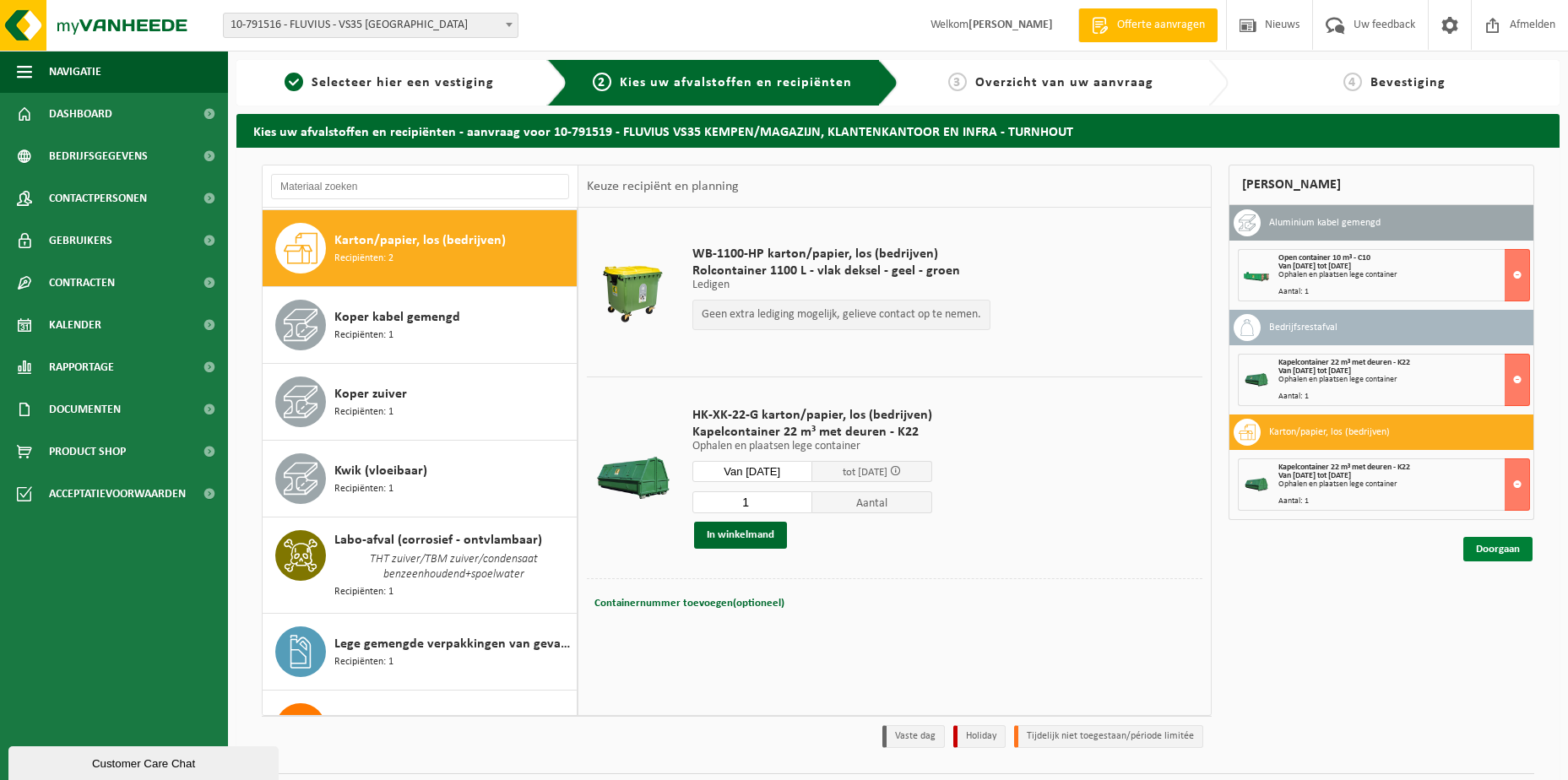
click at [1504, 548] on link "Doorgaan" at bounding box center [1497, 549] width 69 height 25
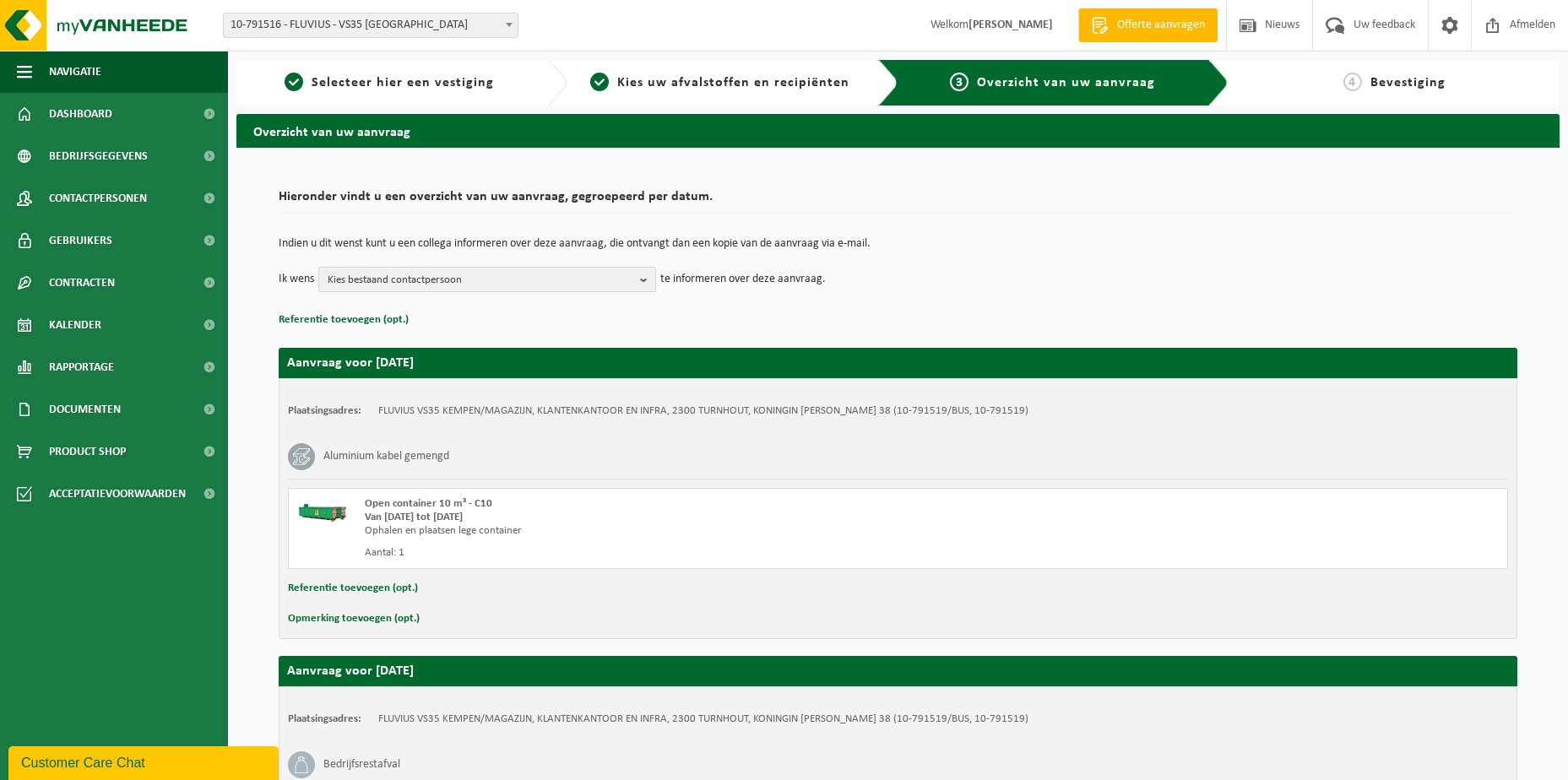
click at [640, 281] on button "Kies bestaand contactpersoon" at bounding box center [487, 280] width 338 height 26
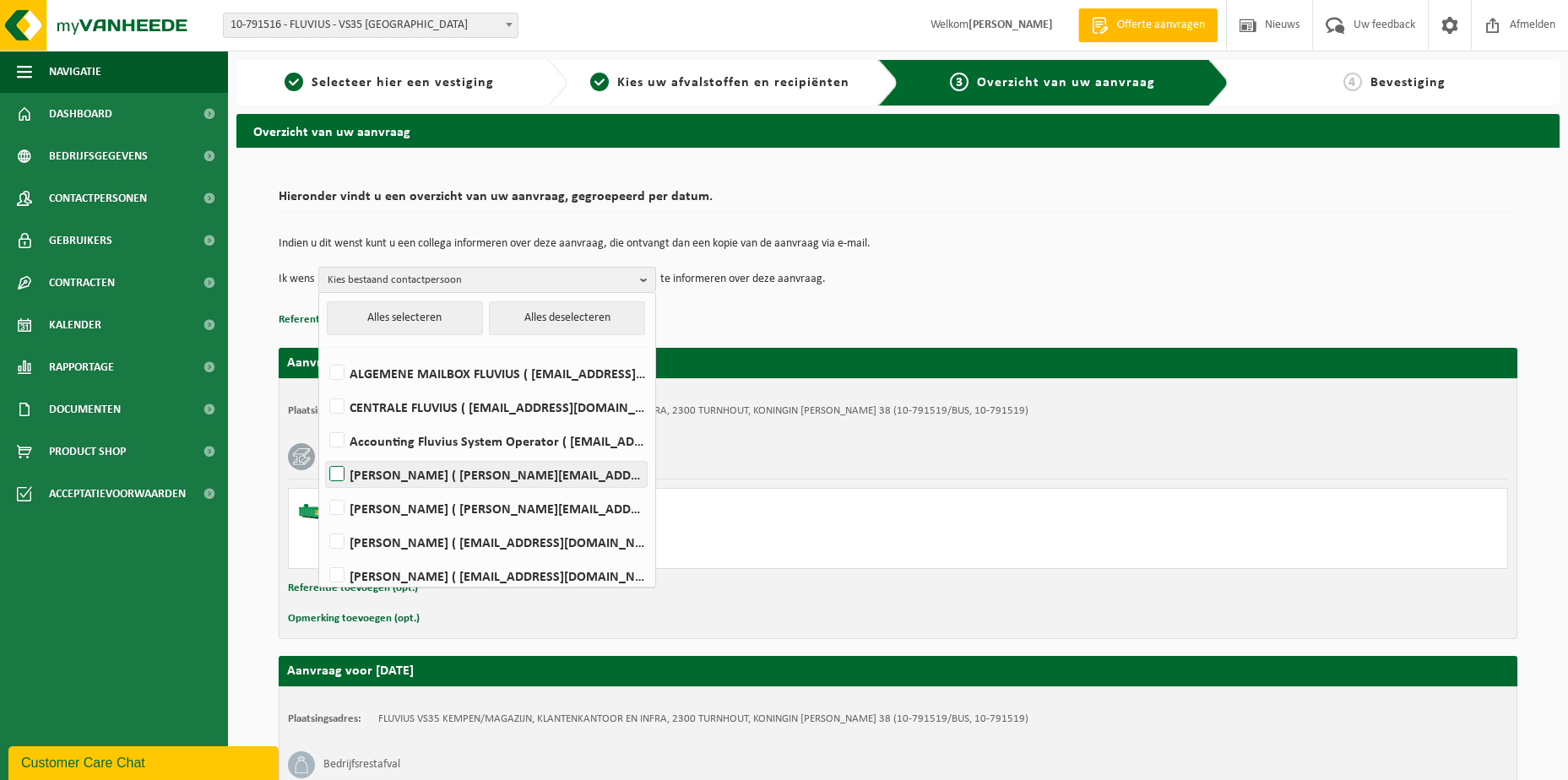
click at [419, 479] on label "Sven Meynendonckx ( sven.meynendonckx@fluvius.be )" at bounding box center [486, 475] width 321 height 26
click at [323, 453] on input "Sven Meynendonckx ( sven.meynendonckx@fluvius.be )" at bounding box center [322, 453] width 1 height 1
checkbox input "true"
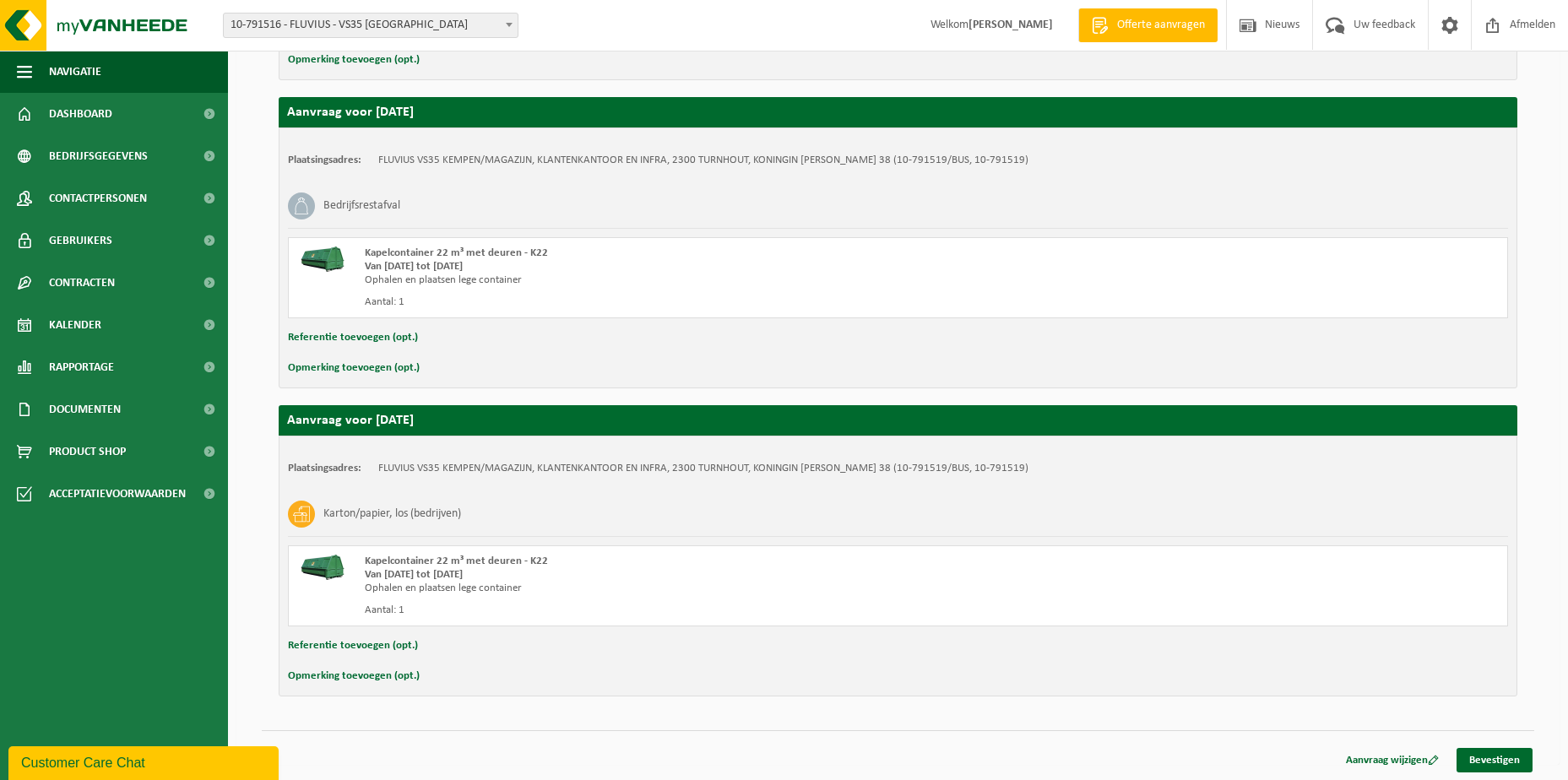
scroll to position [560, 0]
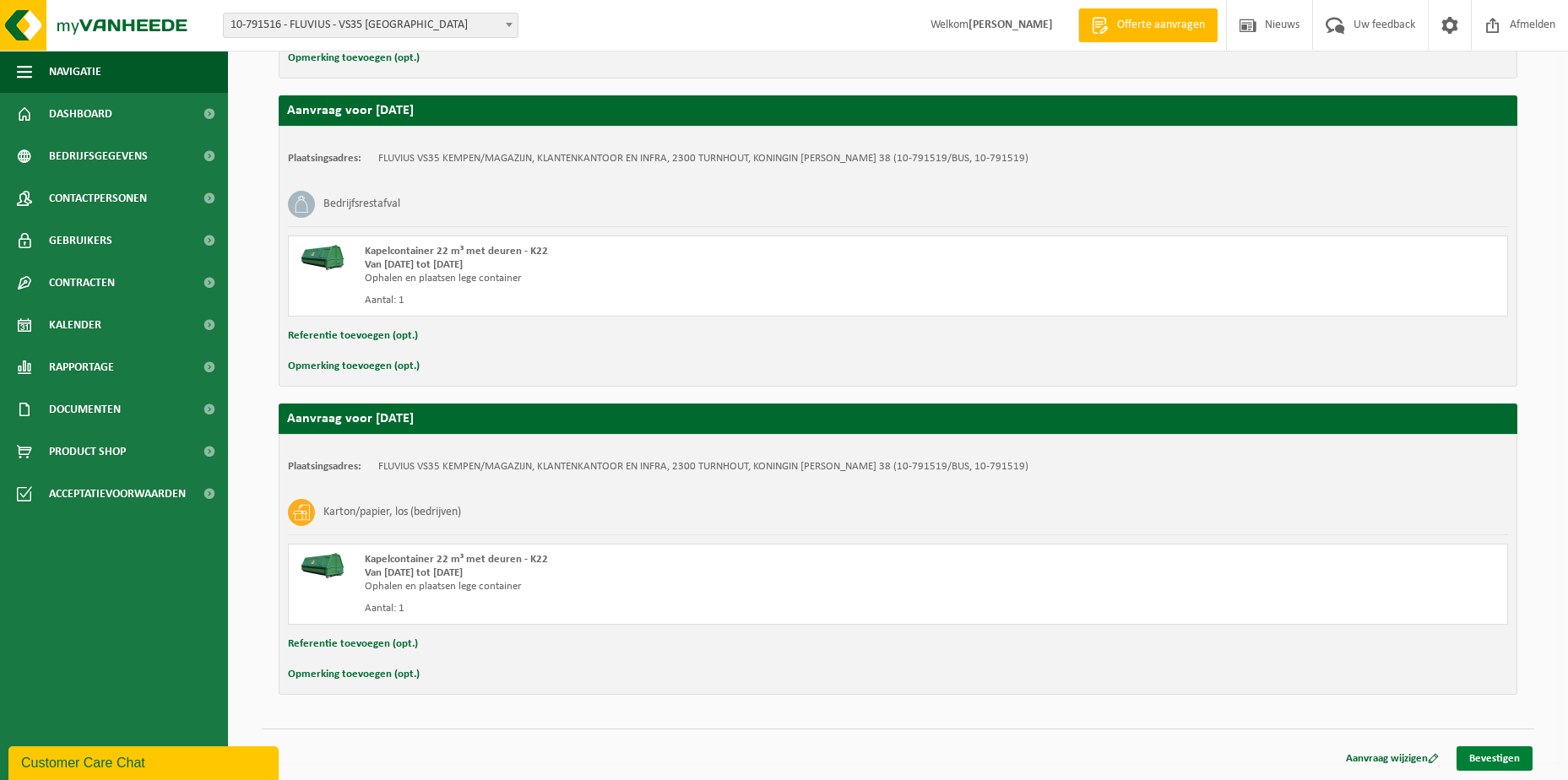
click at [1473, 752] on link "Bevestigen" at bounding box center [1494, 758] width 76 height 25
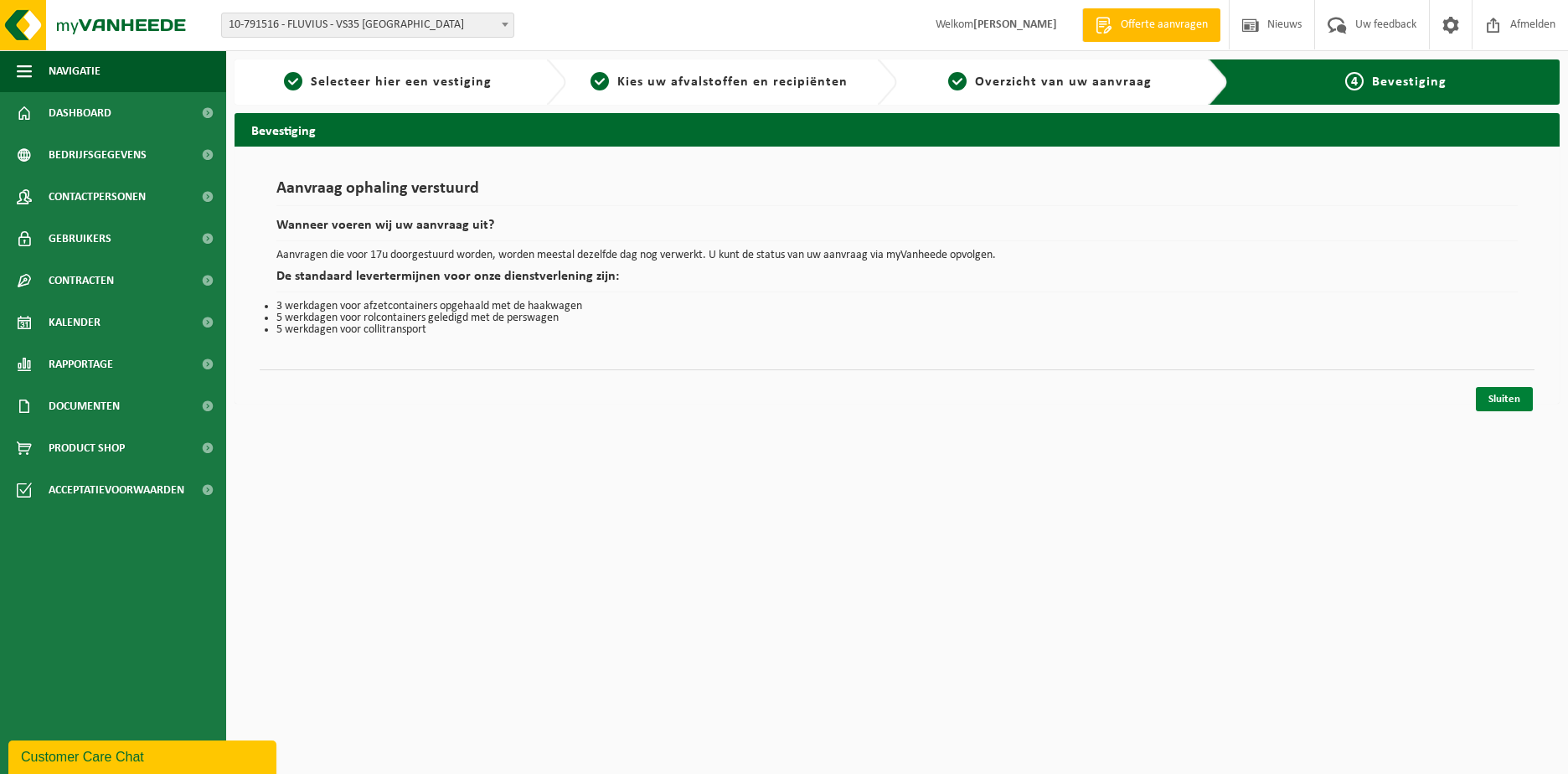
click at [1492, 402] on link "Sluiten" at bounding box center [1504, 399] width 57 height 25
